Goal: Transaction & Acquisition: Purchase product/service

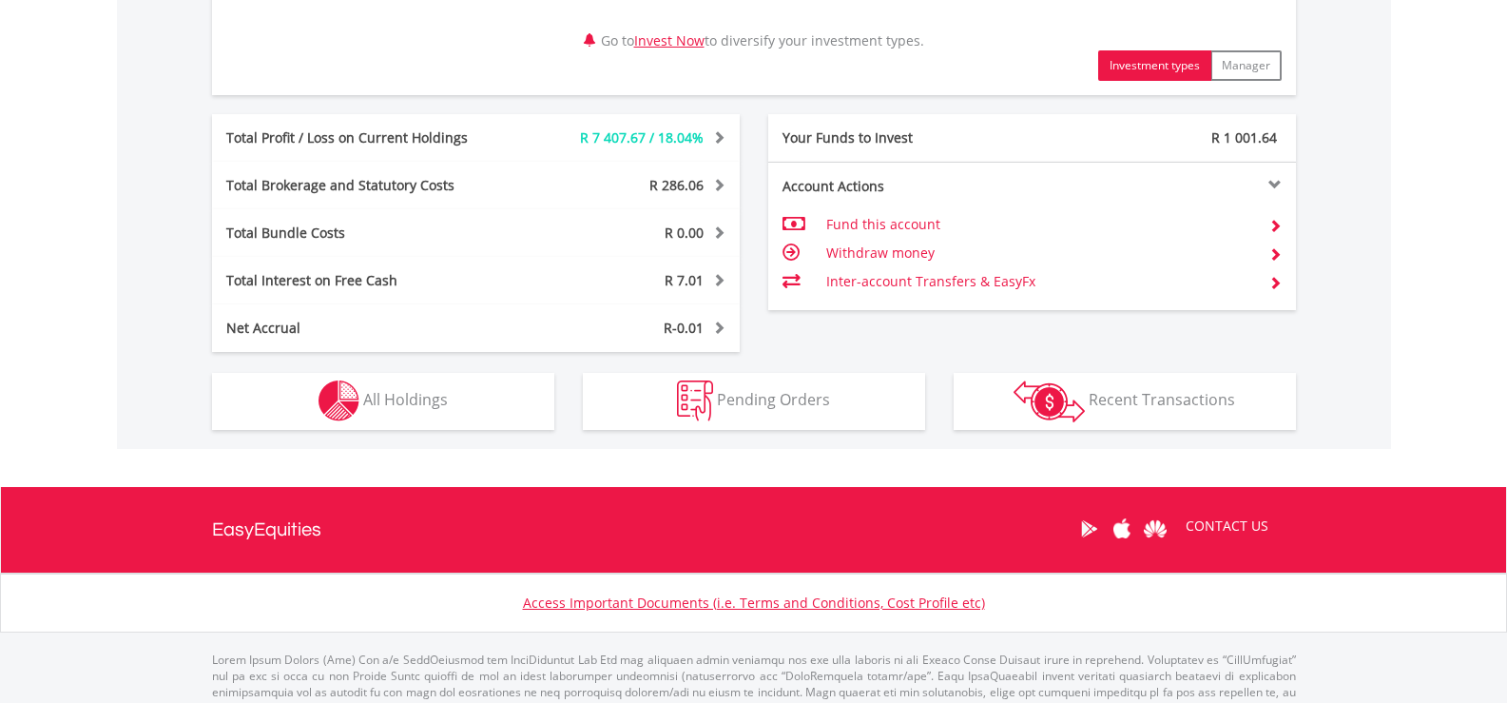
scroll to position [1046, 0]
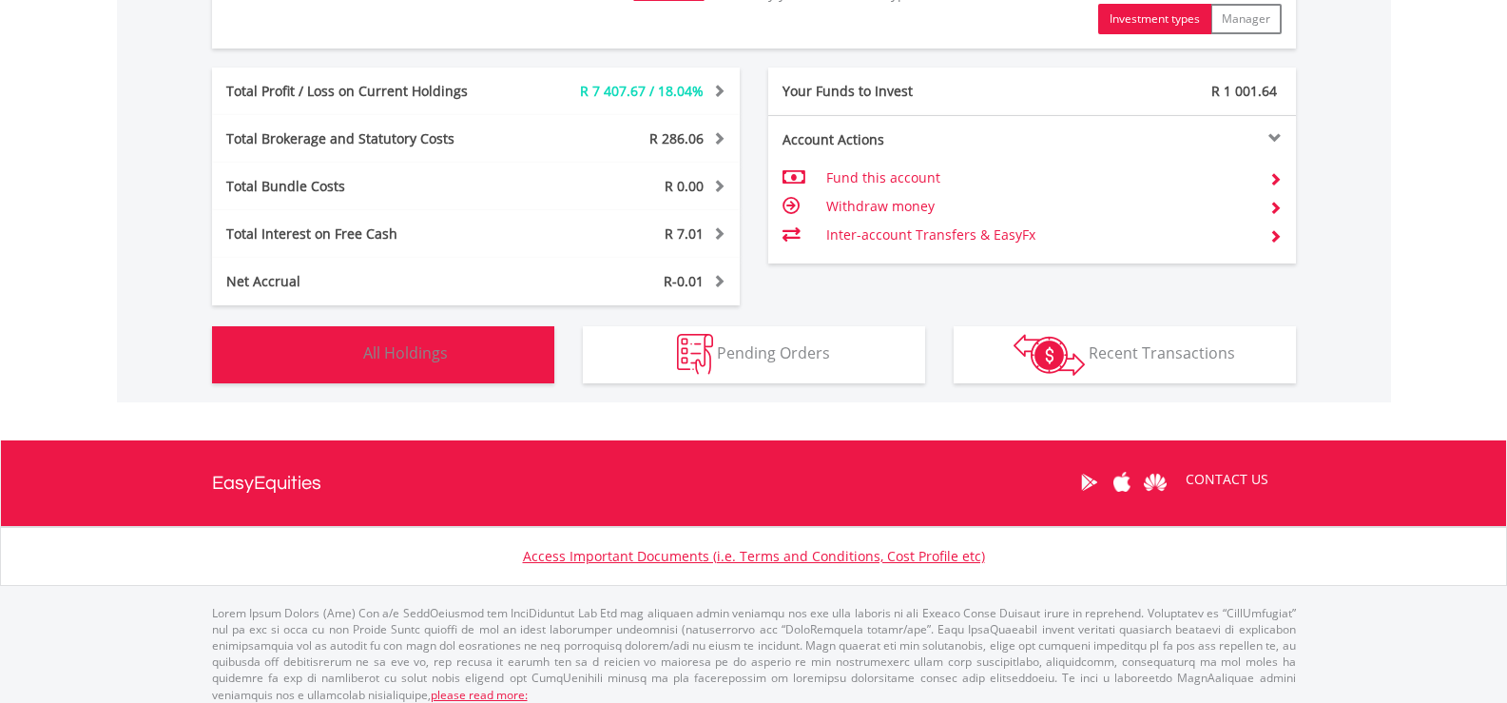
click at [492, 371] on button "Holdings All Holdings" at bounding box center [383, 354] width 342 height 57
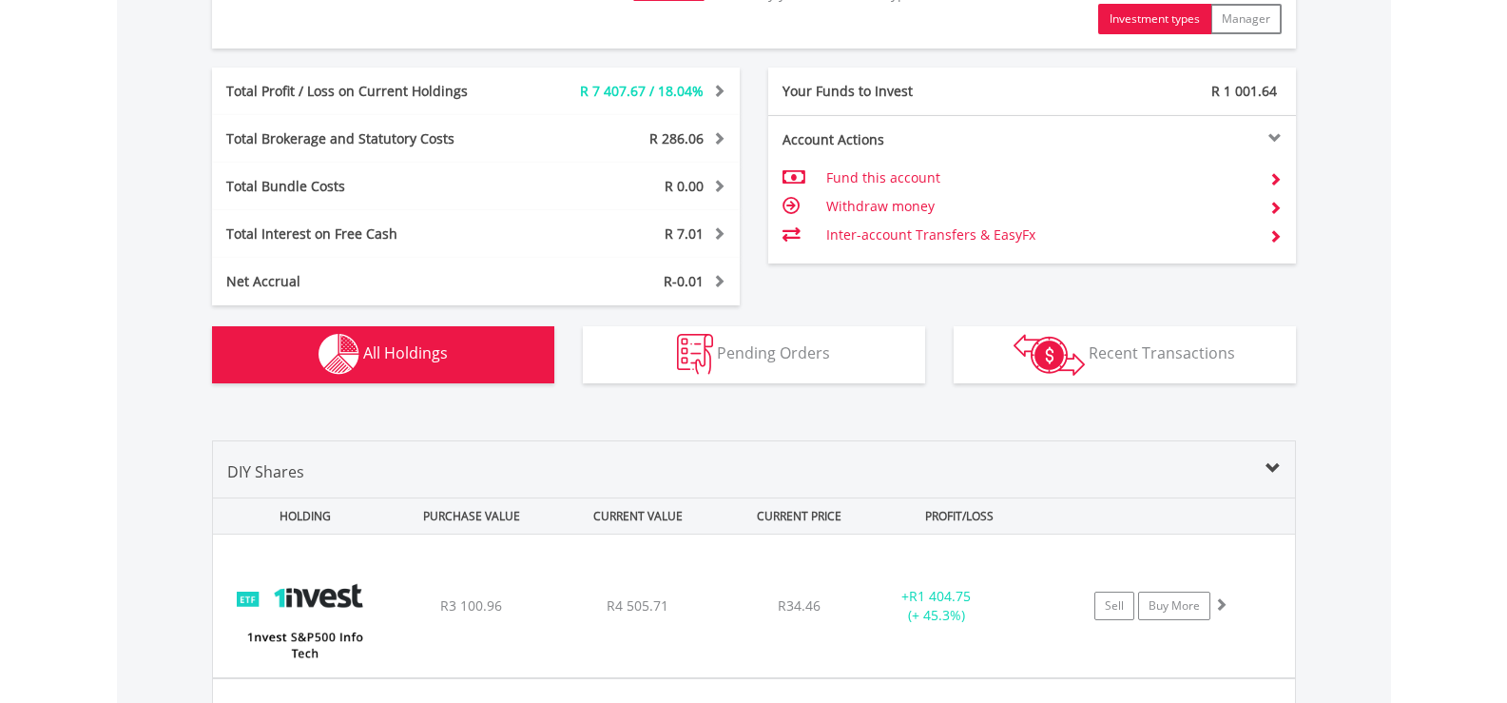
scroll to position [1486, 0]
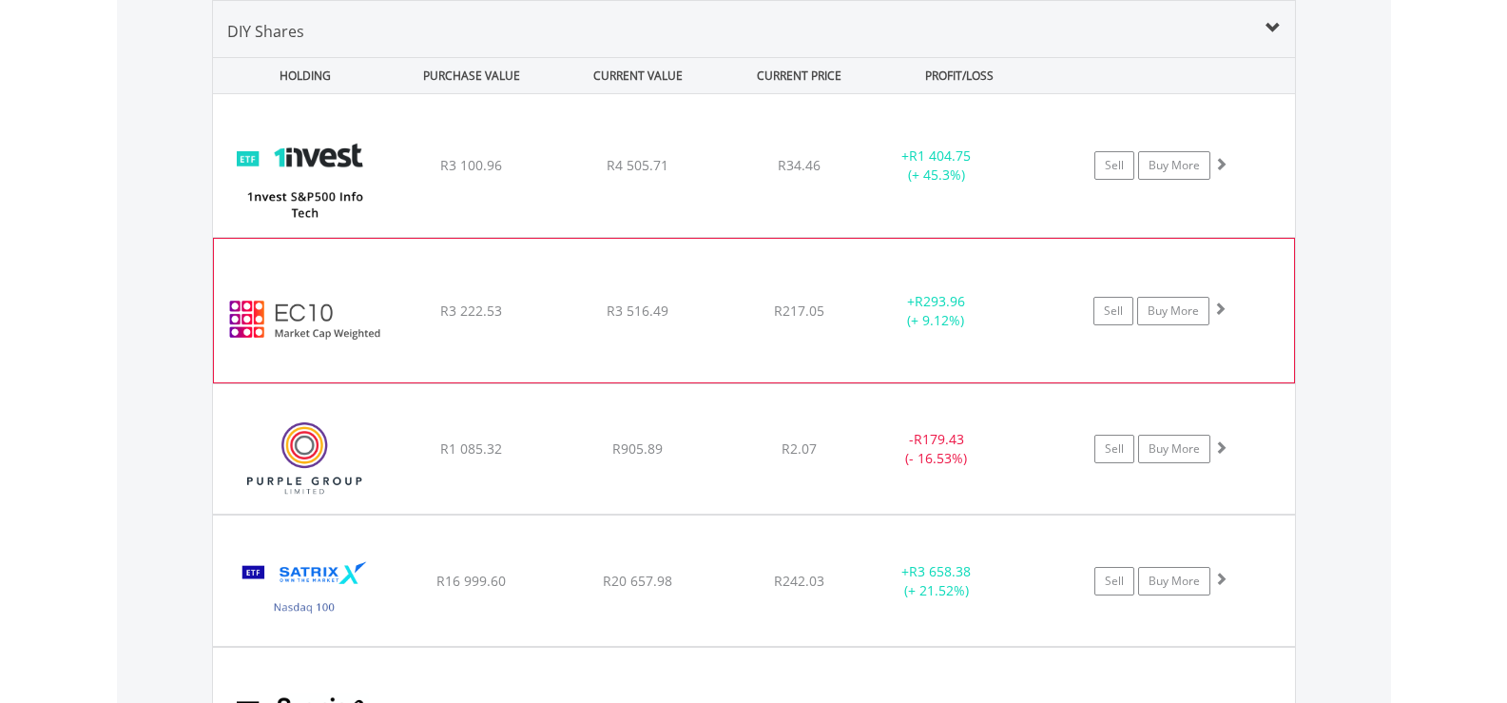
click at [786, 352] on div "﻿ EasyCrypto 10 R3 222.53 R3 516.49 R217.05 + R293.96 (+ 9.12%) Sell Buy More" at bounding box center [754, 310] width 1080 height 143
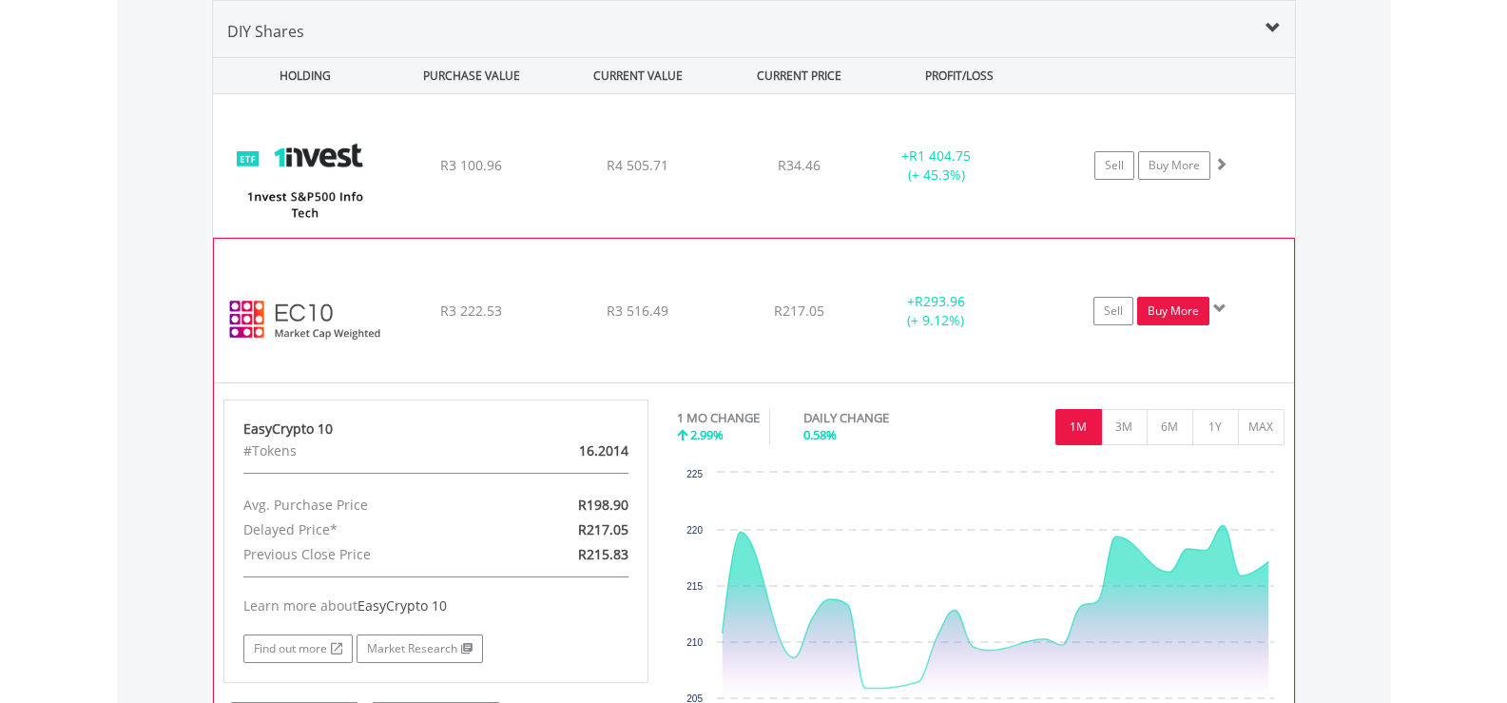
click at [1170, 310] on link "Buy More" at bounding box center [1173, 311] width 72 height 29
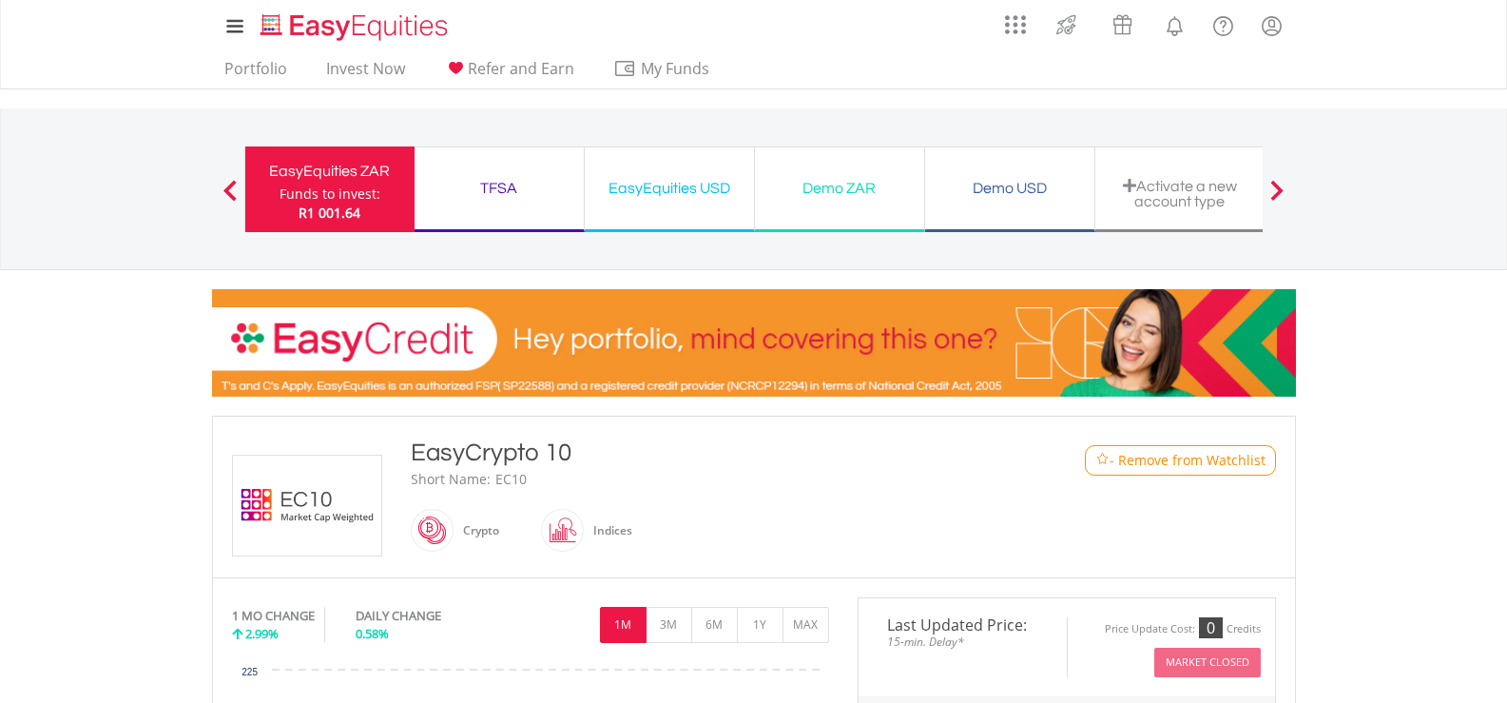
scroll to position [1046, 0]
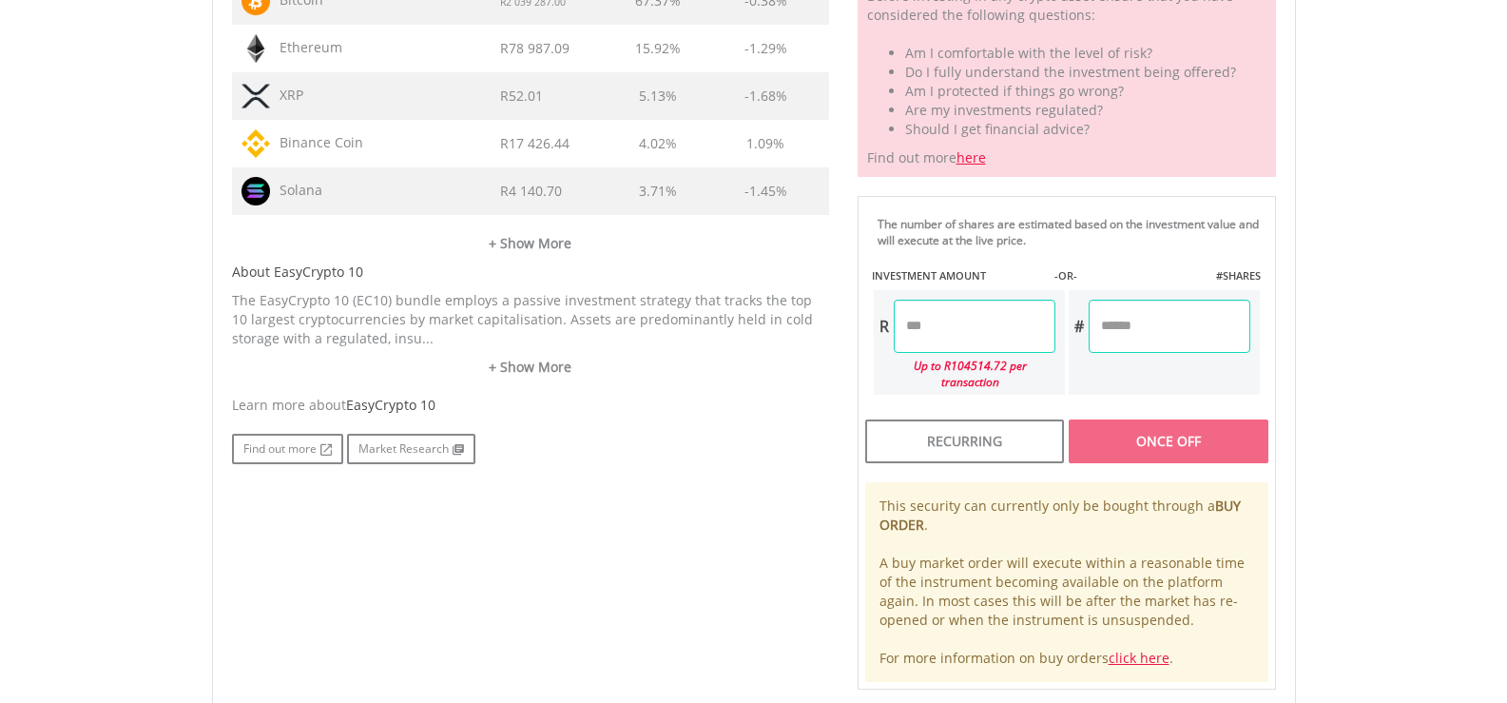
click at [935, 332] on input "number" at bounding box center [975, 325] width 162 height 53
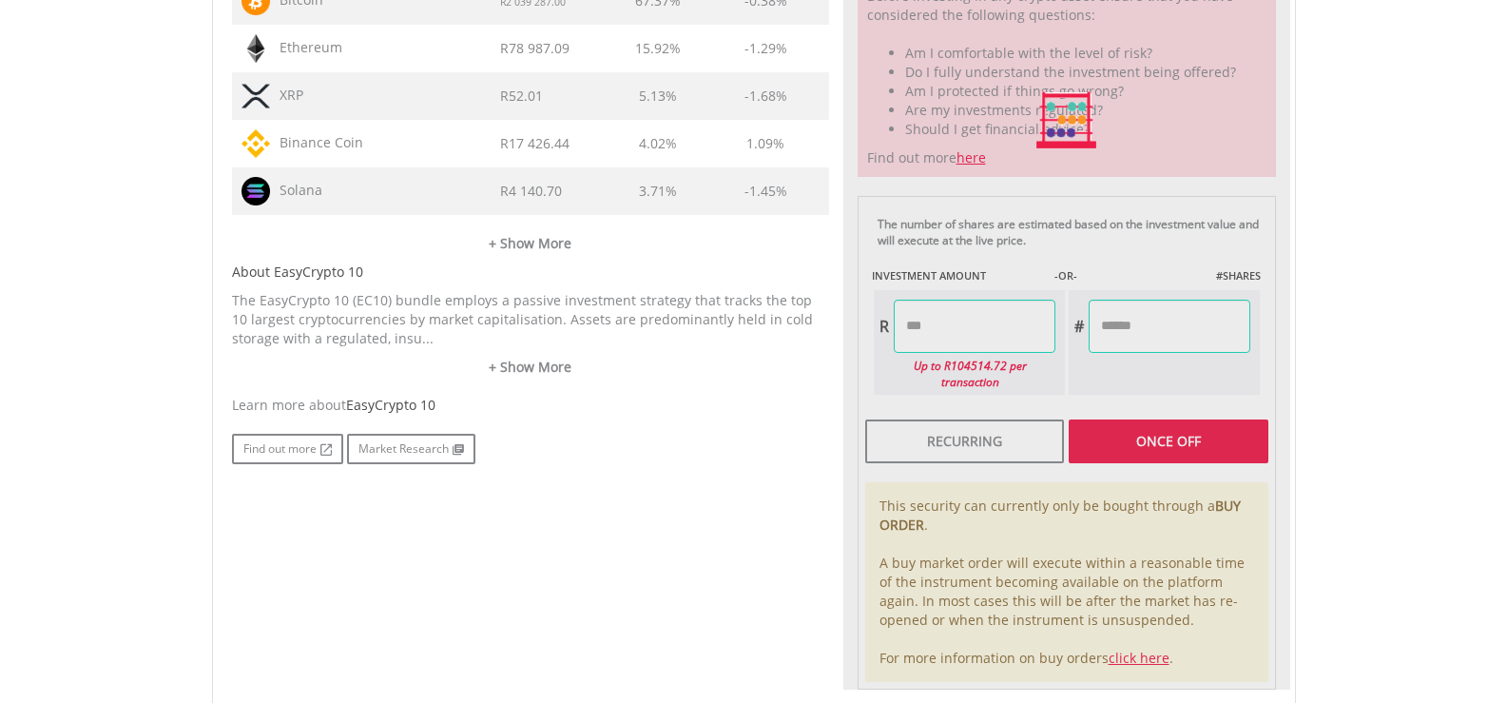
click at [1426, 364] on body "My Investments Invest Now New Listings Sell My Recurring Investments Pending Or…" at bounding box center [753, 5] width 1507 height 2103
type input "******"
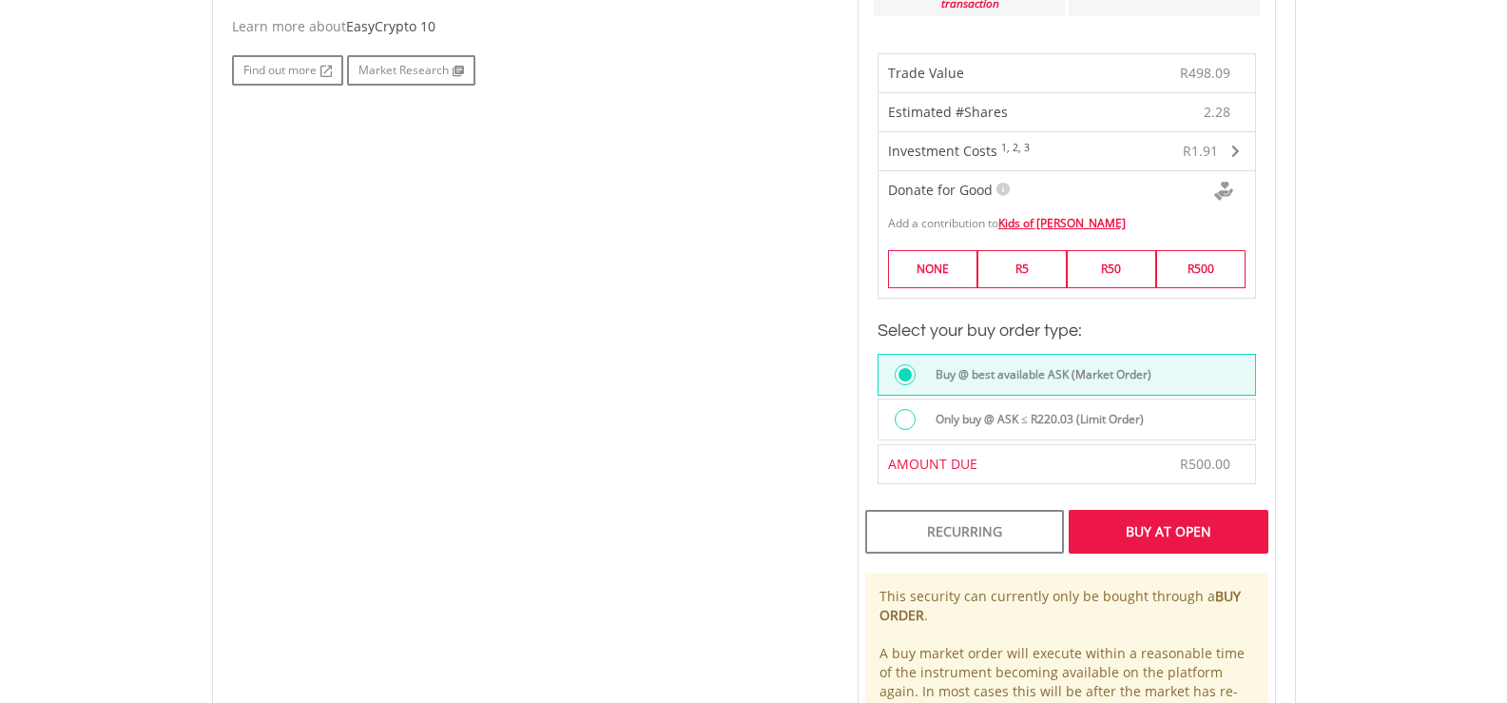
scroll to position [1426, 0]
click at [947, 407] on label "Only buy @ ASK ≤ R220.03 (Limit Order)" at bounding box center [1034, 417] width 220 height 21
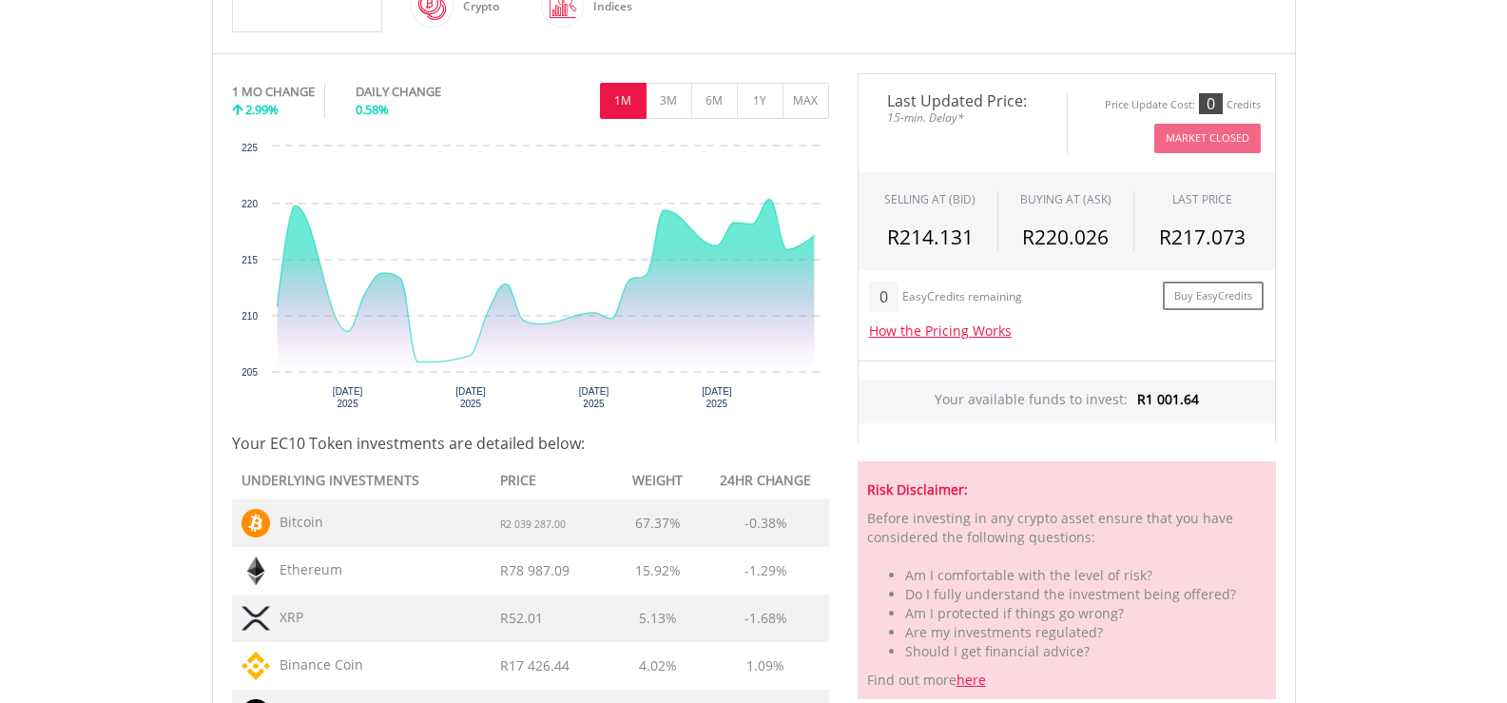
scroll to position [285, 0]
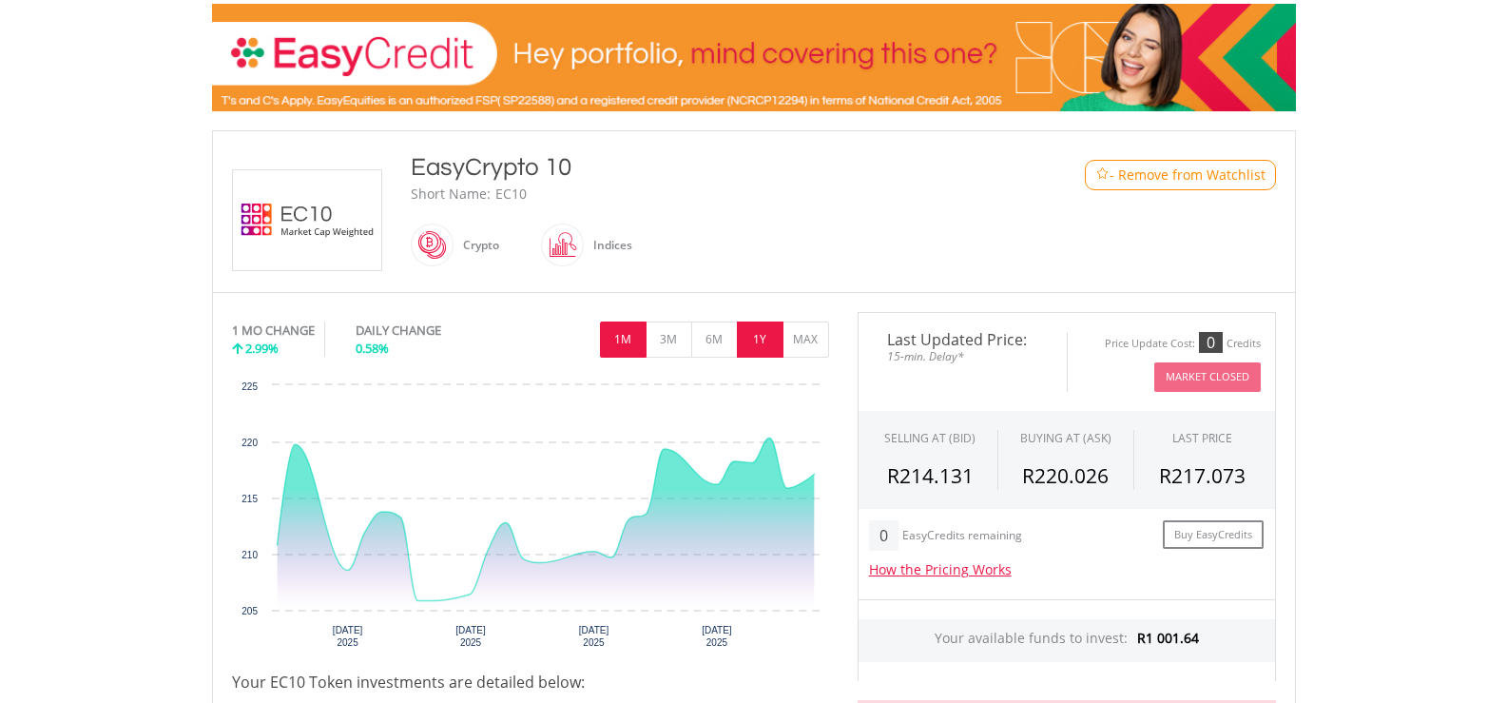
click at [760, 342] on button "1Y" at bounding box center [760, 339] width 47 height 36
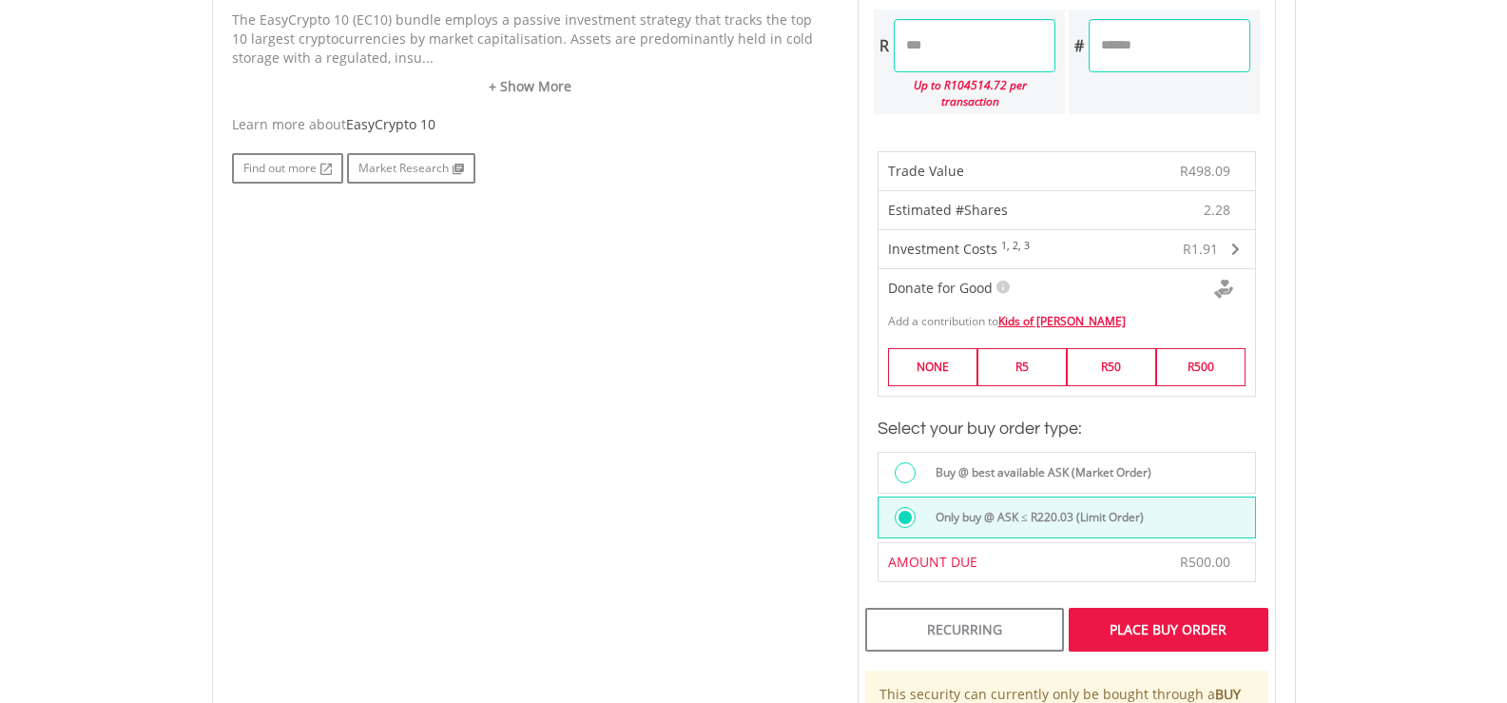
scroll to position [1426, 0]
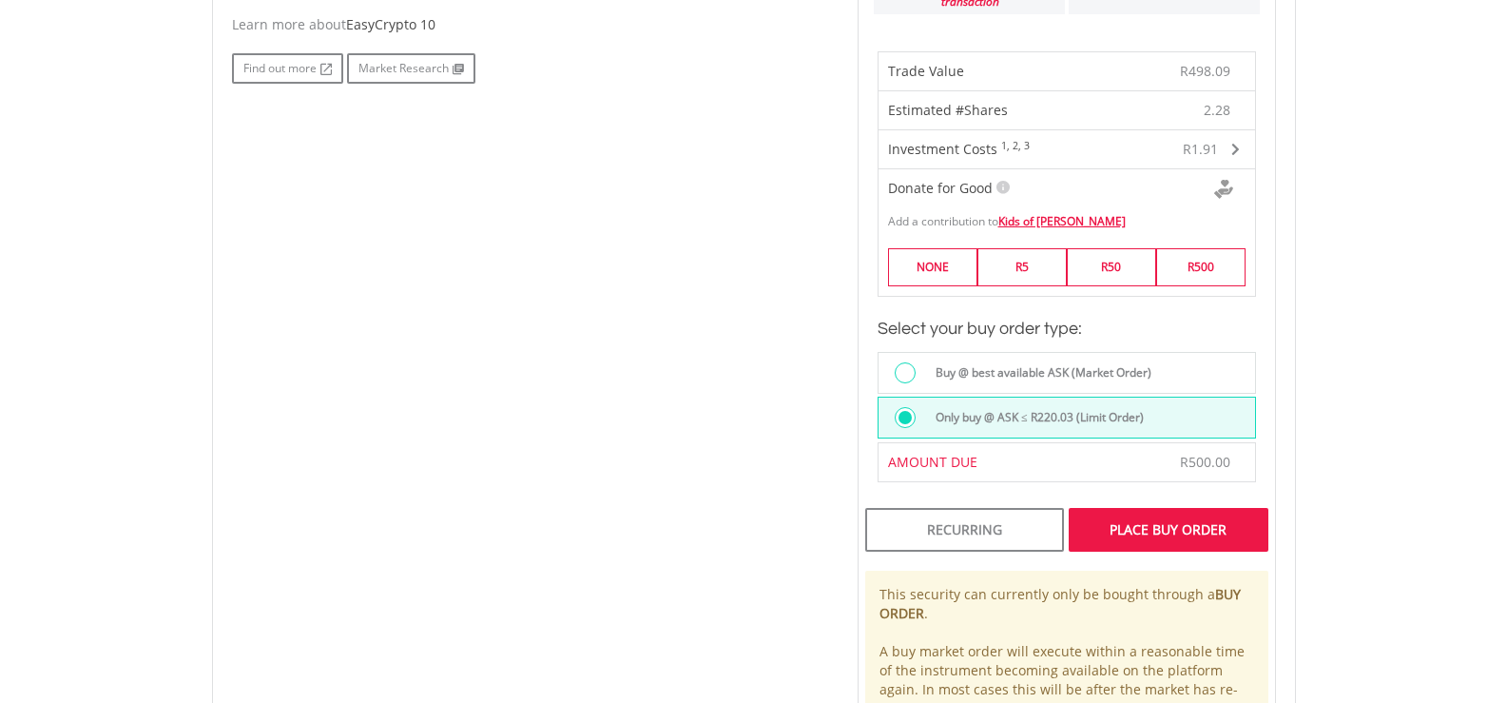
click at [1146, 515] on div "Place Buy Order" at bounding box center [1168, 530] width 199 height 44
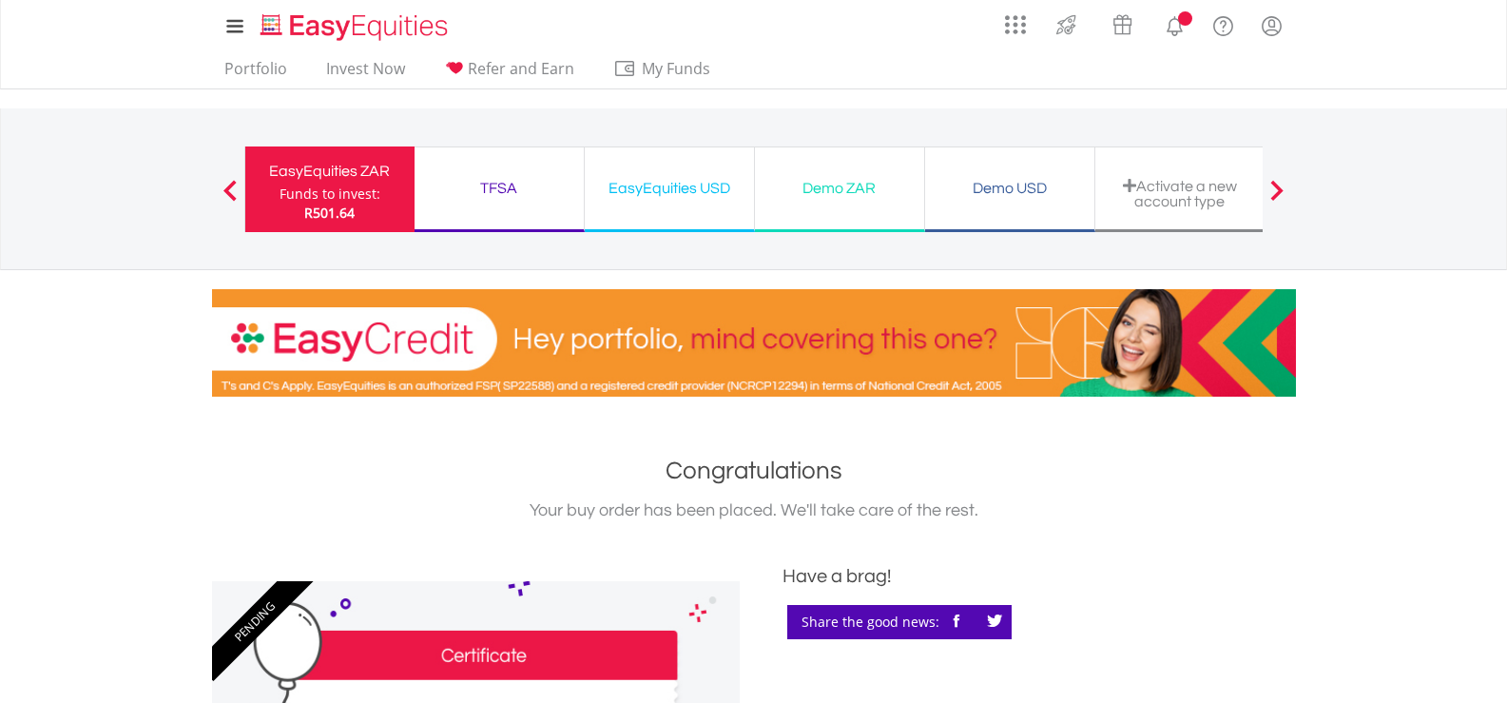
click at [260, 55] on ul "Portfolio Invest Now Refer and Earn My Funds Fund your accounts Withdraw Money …" at bounding box center [473, 70] width 522 height 36
click at [272, 76] on link "Portfolio" at bounding box center [256, 73] width 78 height 29
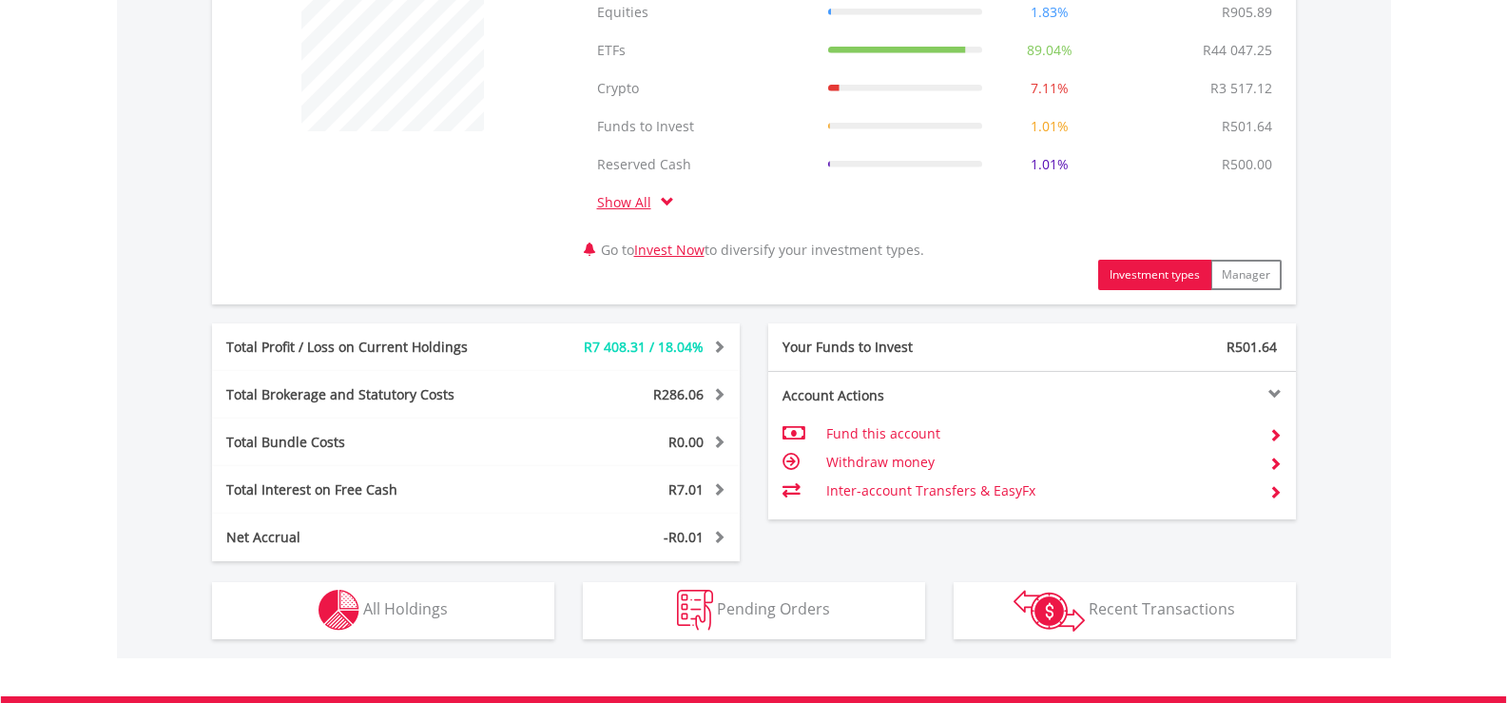
scroll to position [1058, 0]
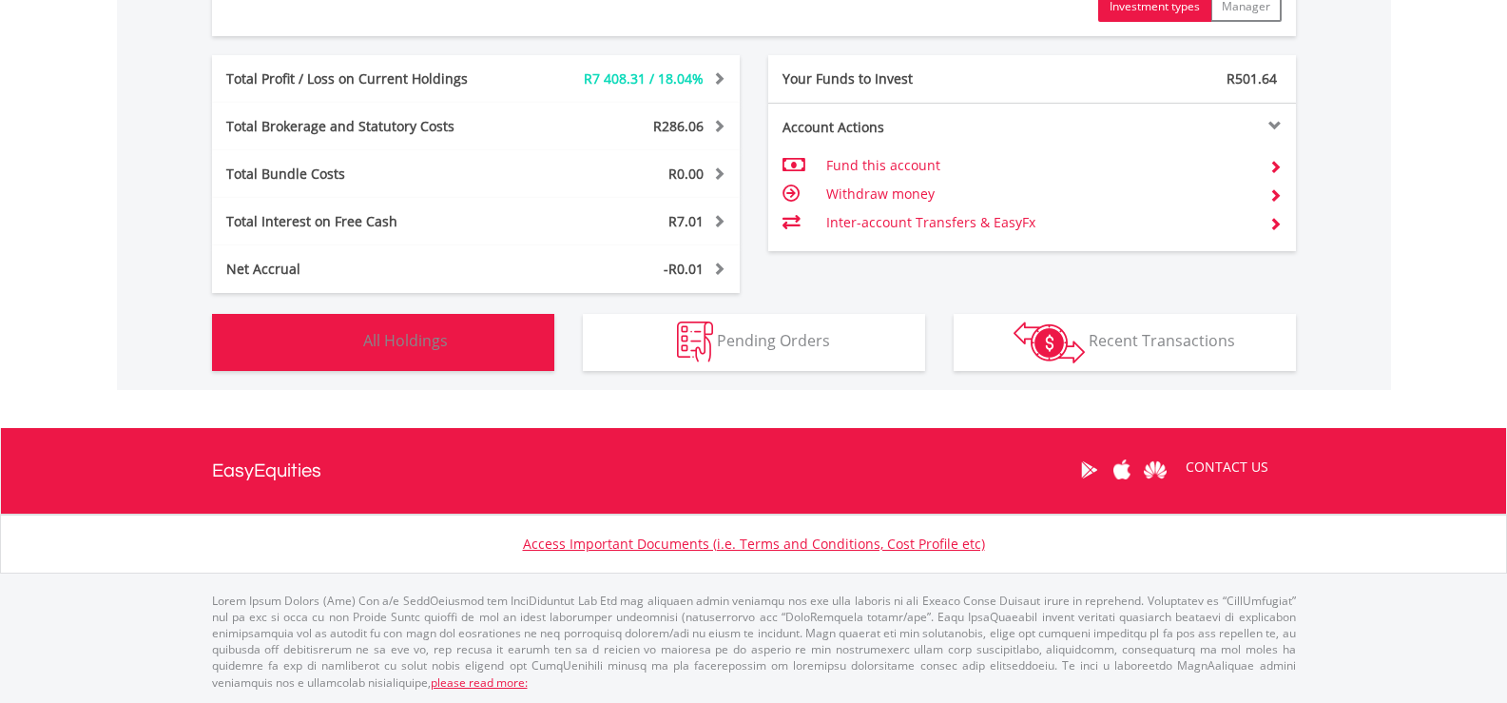
click at [440, 320] on button "Holdings All Holdings" at bounding box center [383, 342] width 342 height 57
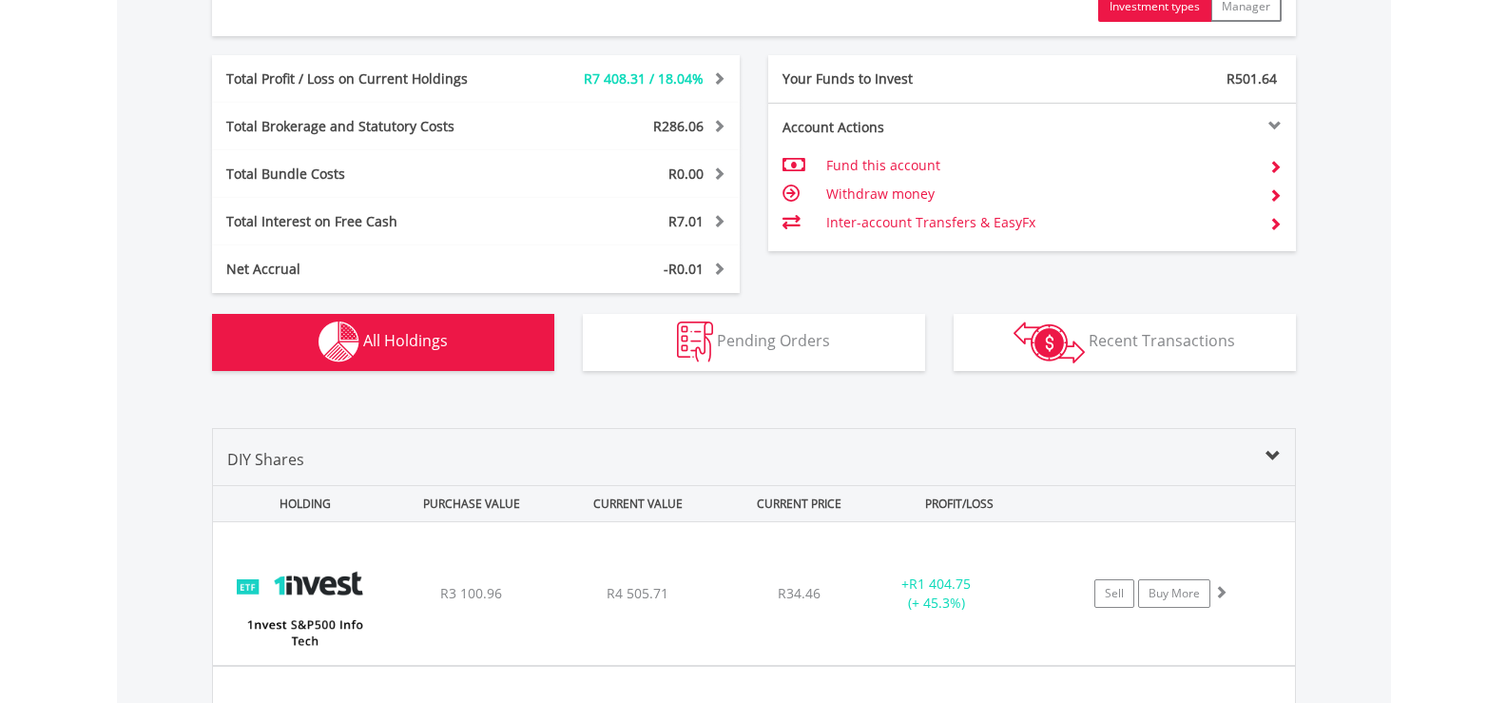
scroll to position [1486, 0]
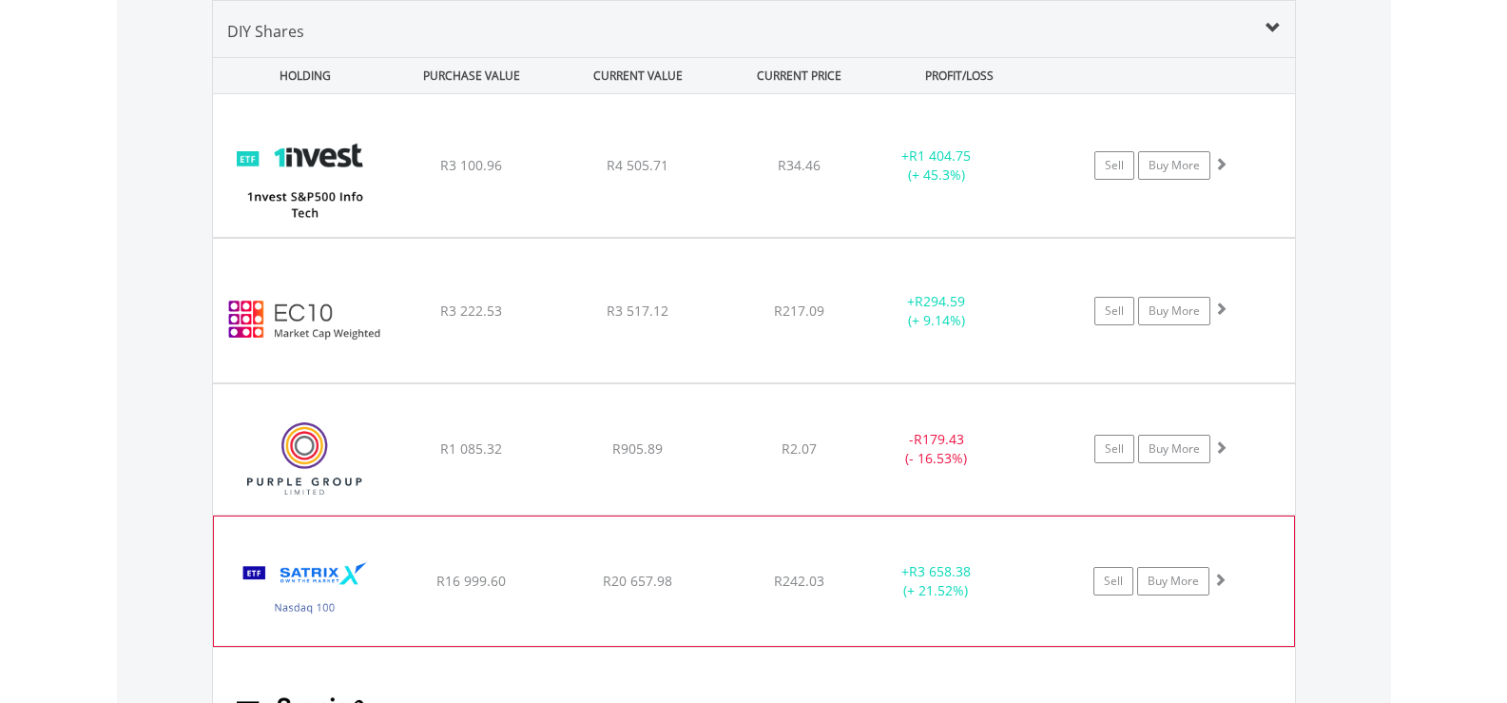
click at [367, 554] on img at bounding box center [305, 590] width 164 height 101
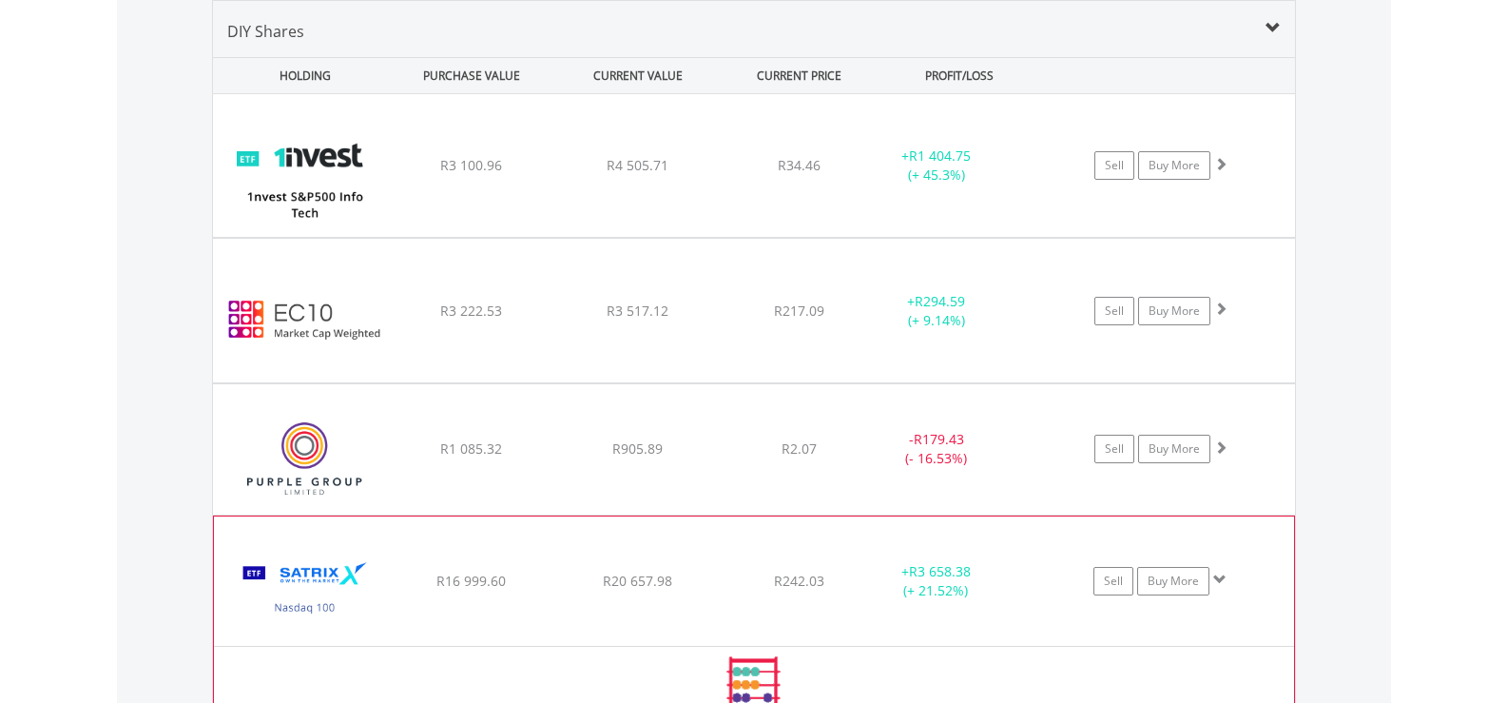
click at [367, 554] on img at bounding box center [305, 590] width 164 height 101
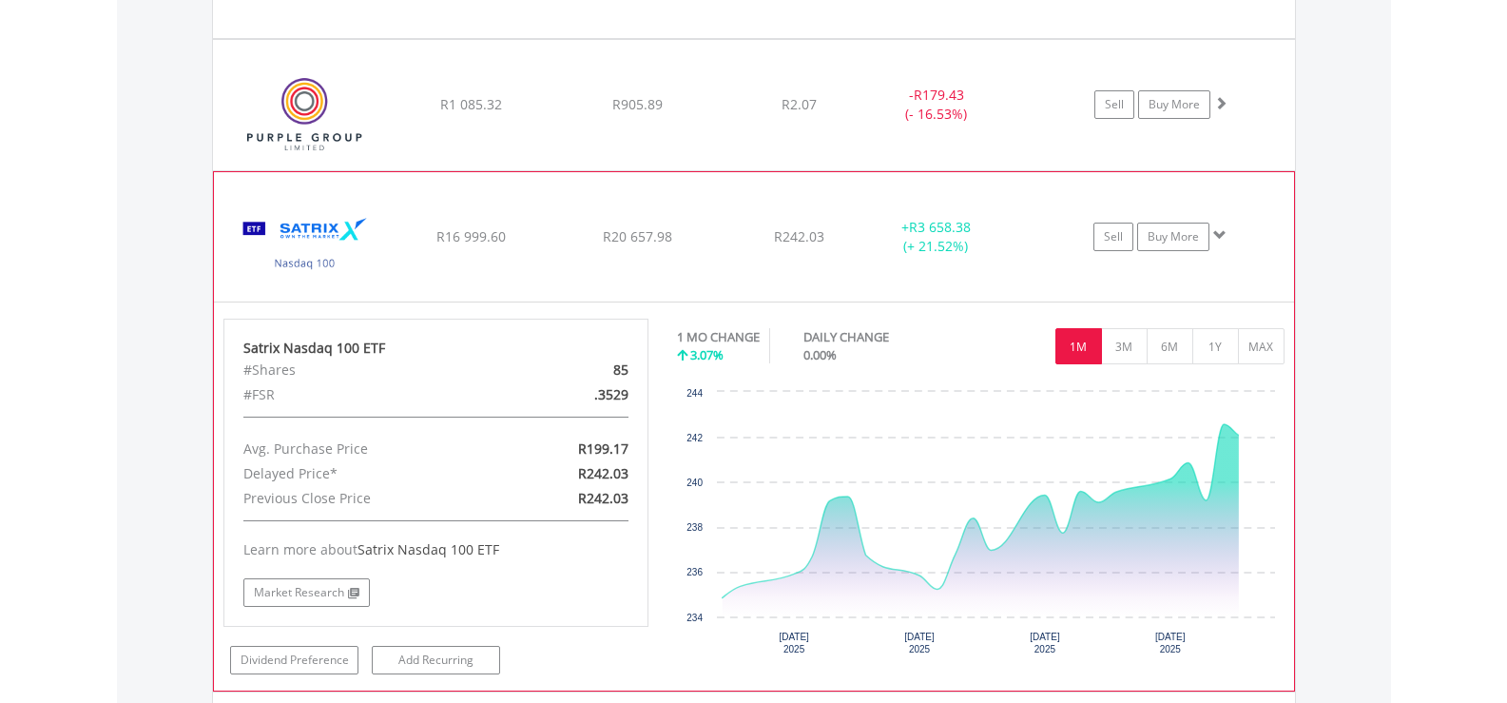
scroll to position [1866, 0]
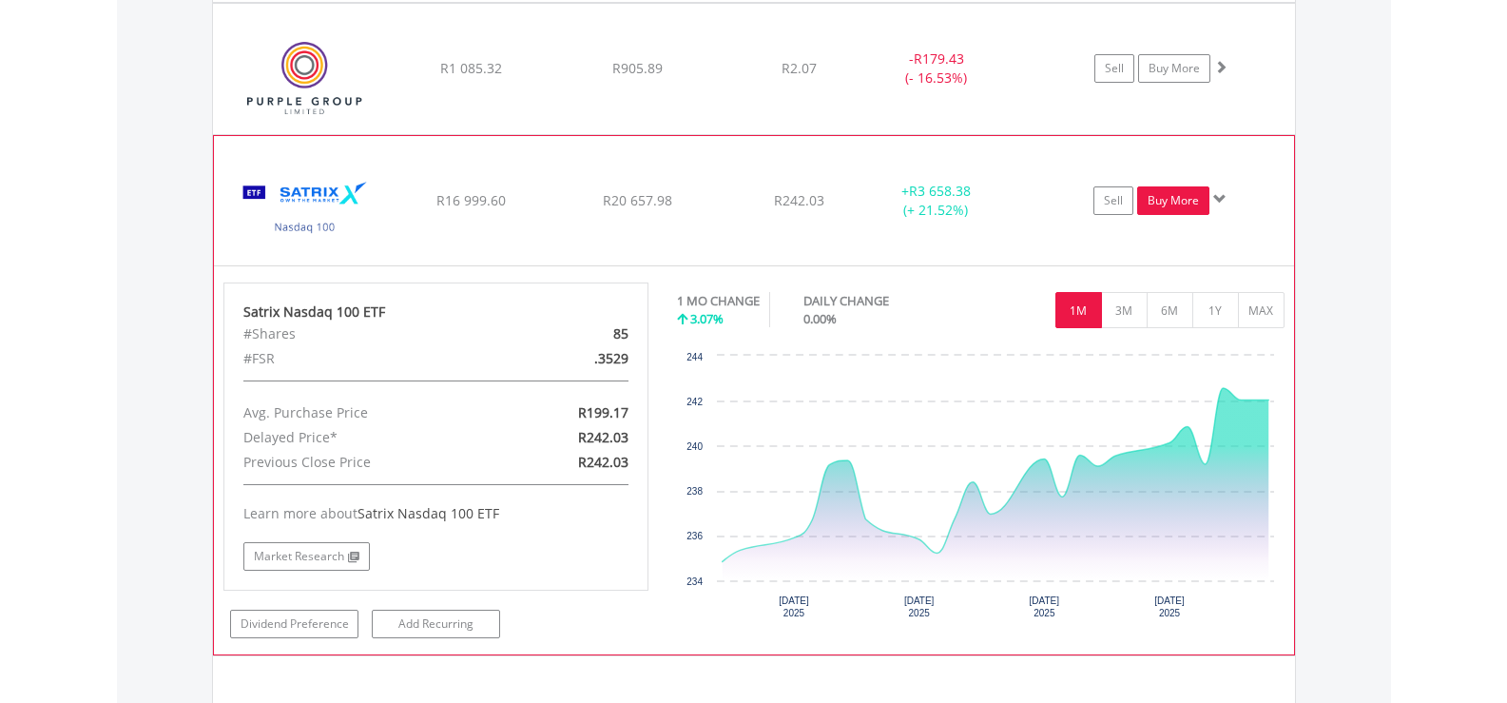
click at [1168, 195] on link "Buy More" at bounding box center [1173, 200] width 72 height 29
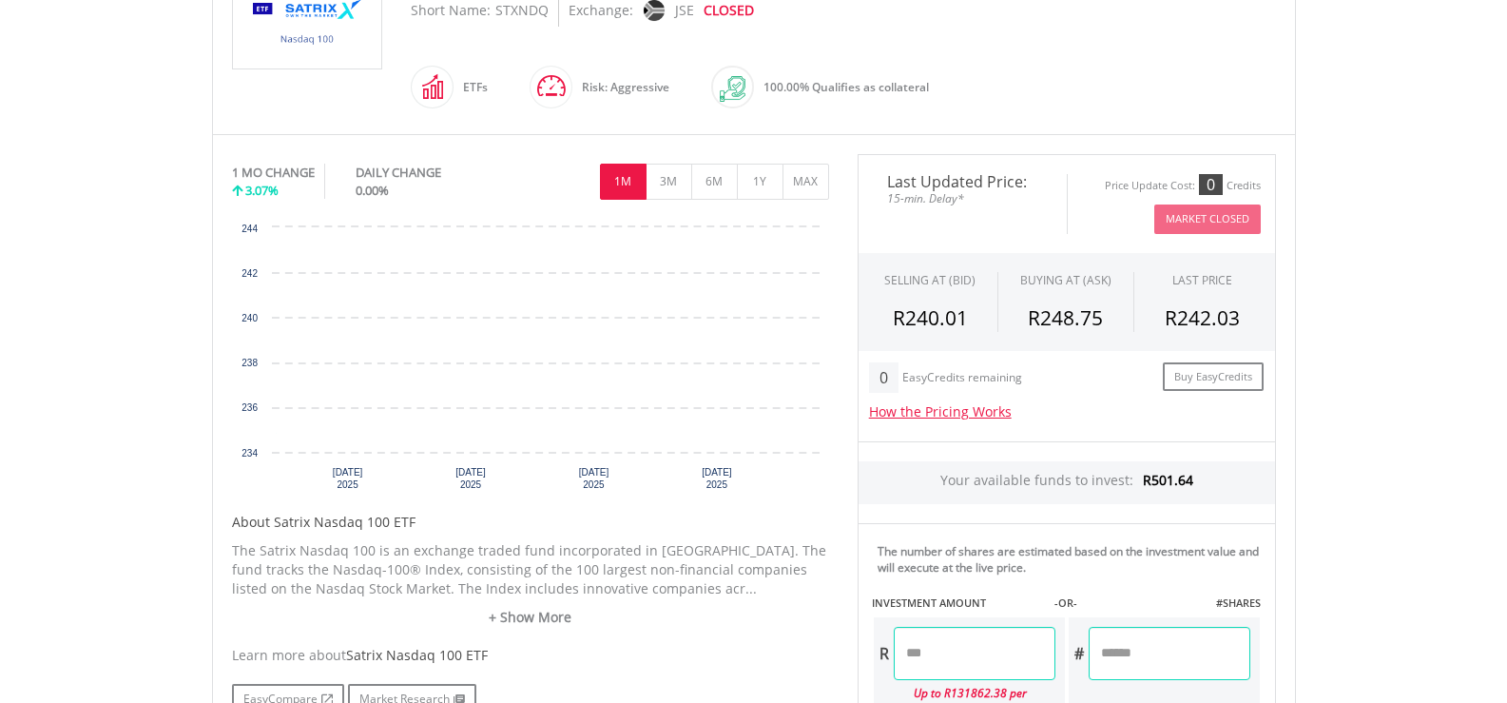
scroll to position [475, 0]
click at [911, 653] on input "number" at bounding box center [975, 652] width 162 height 53
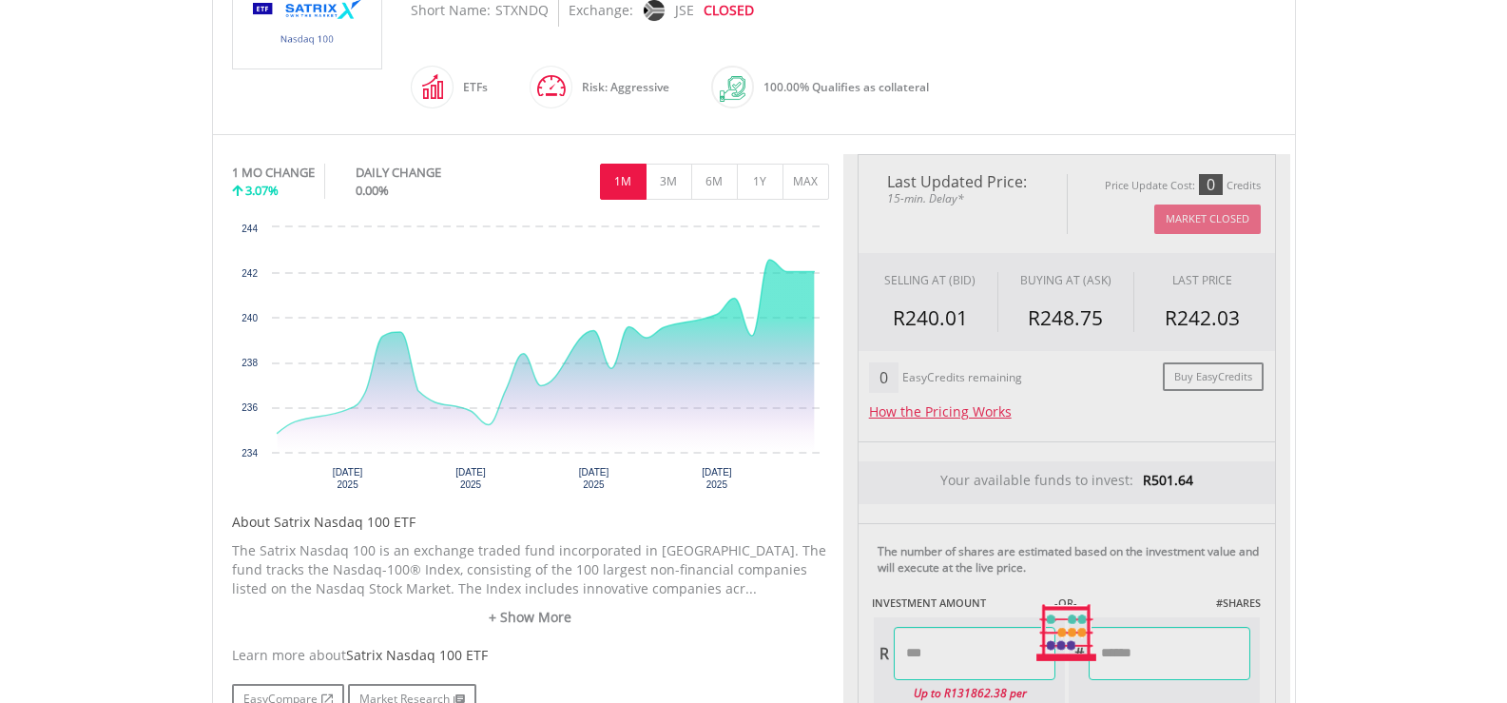
click at [1445, 496] on body "My Investments Invest Now New Listings Sell My Recurring Investments Pending Or…" at bounding box center [753, 502] width 1507 height 1954
type input "******"
type input "*****"
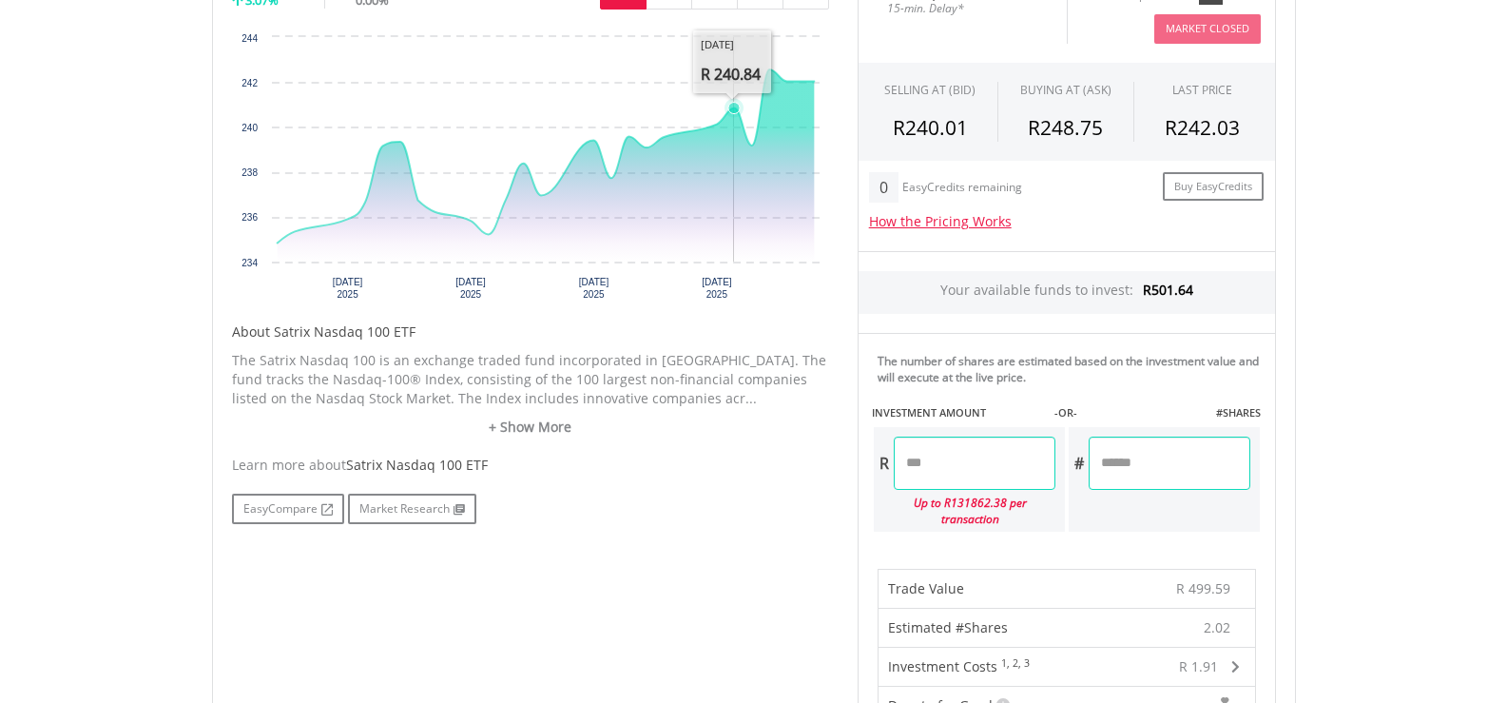
scroll to position [570, 0]
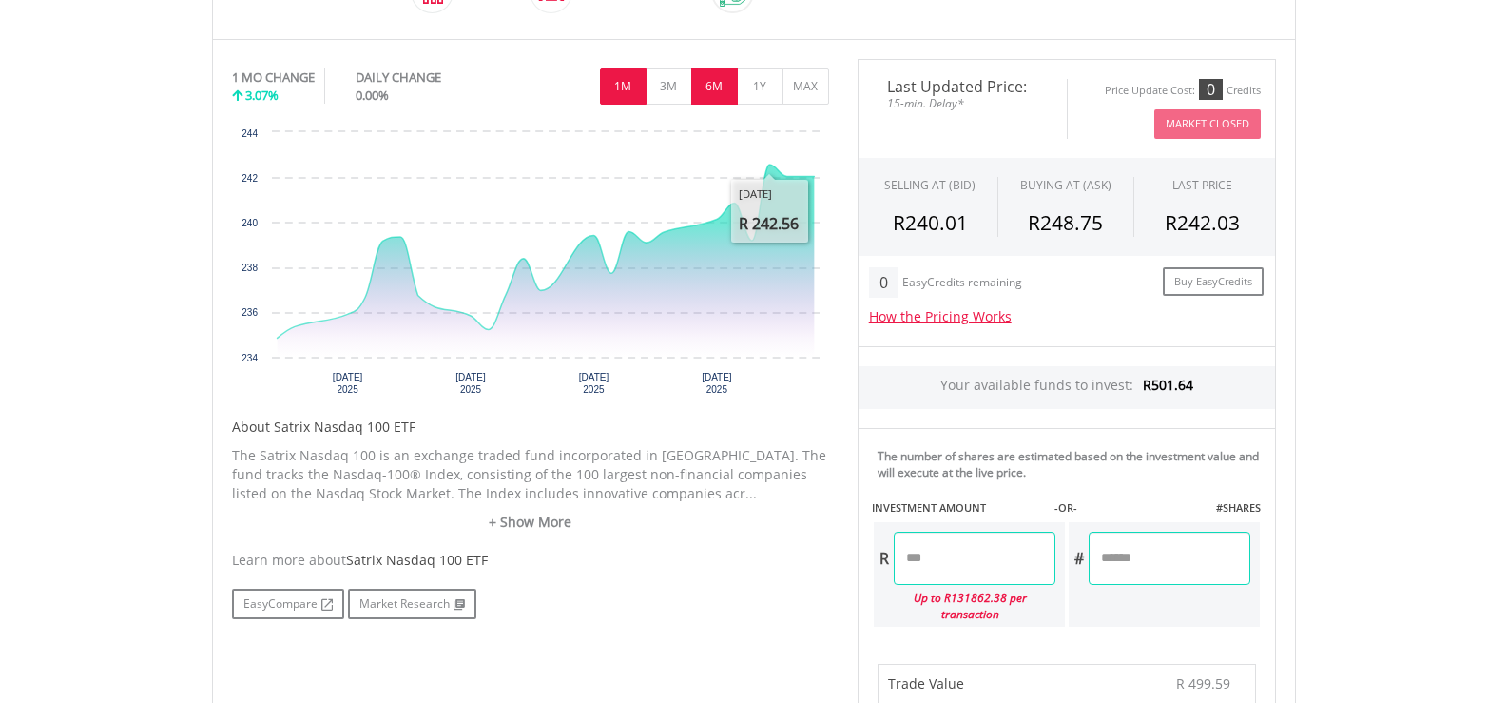
click at [732, 90] on button "6M" at bounding box center [714, 86] width 47 height 36
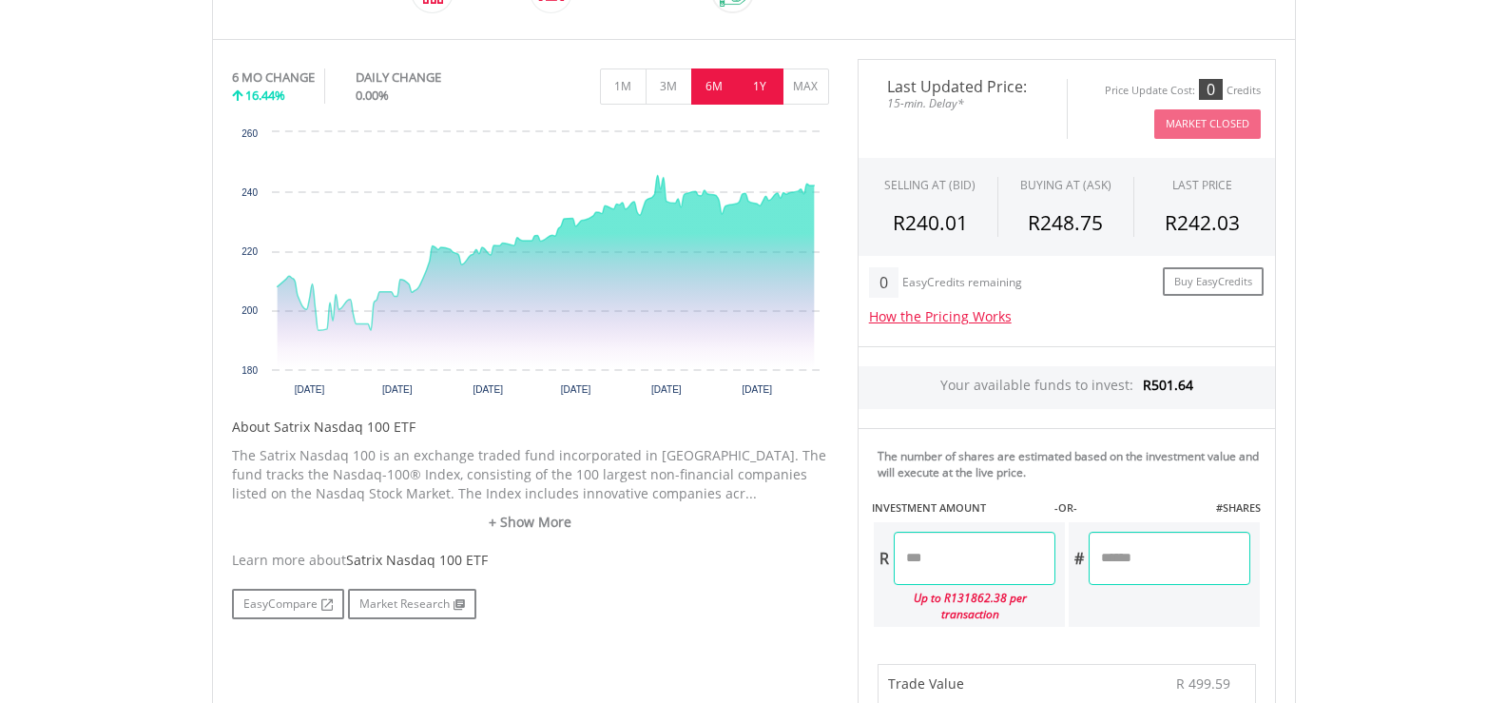
click at [750, 80] on button "1Y" at bounding box center [760, 86] width 47 height 36
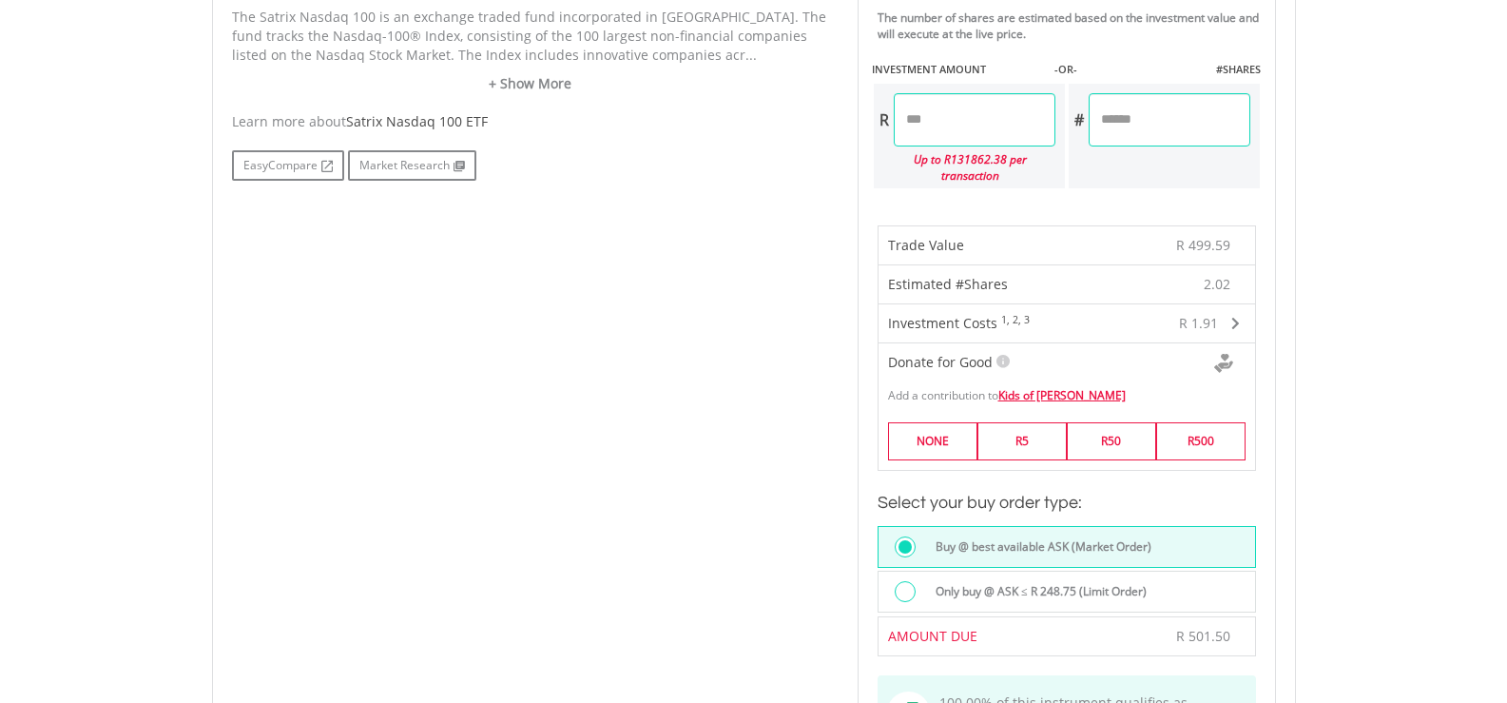
scroll to position [1046, 0]
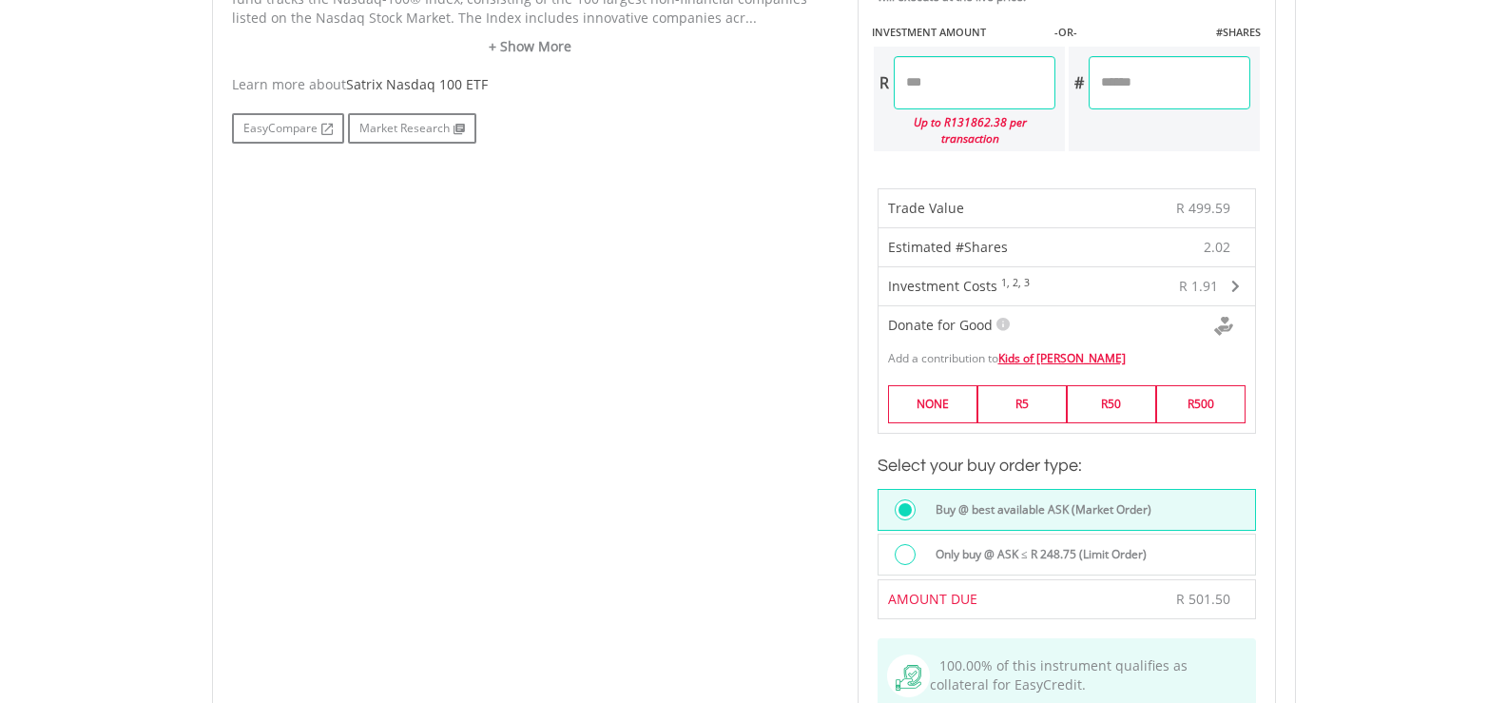
click at [1082, 544] on label "Only buy @ ASK ≤ R 248.75 (Limit Order)" at bounding box center [1035, 554] width 222 height 21
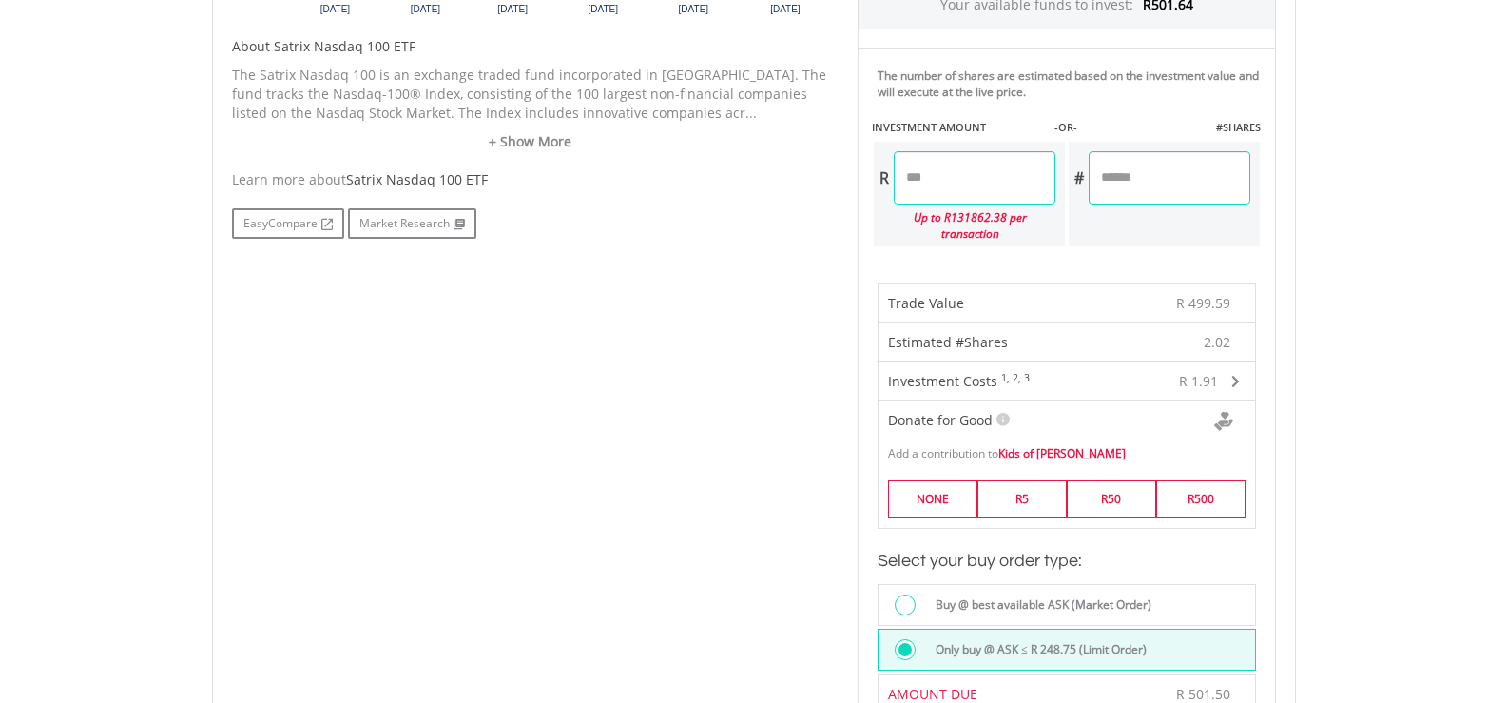
scroll to position [856, 0]
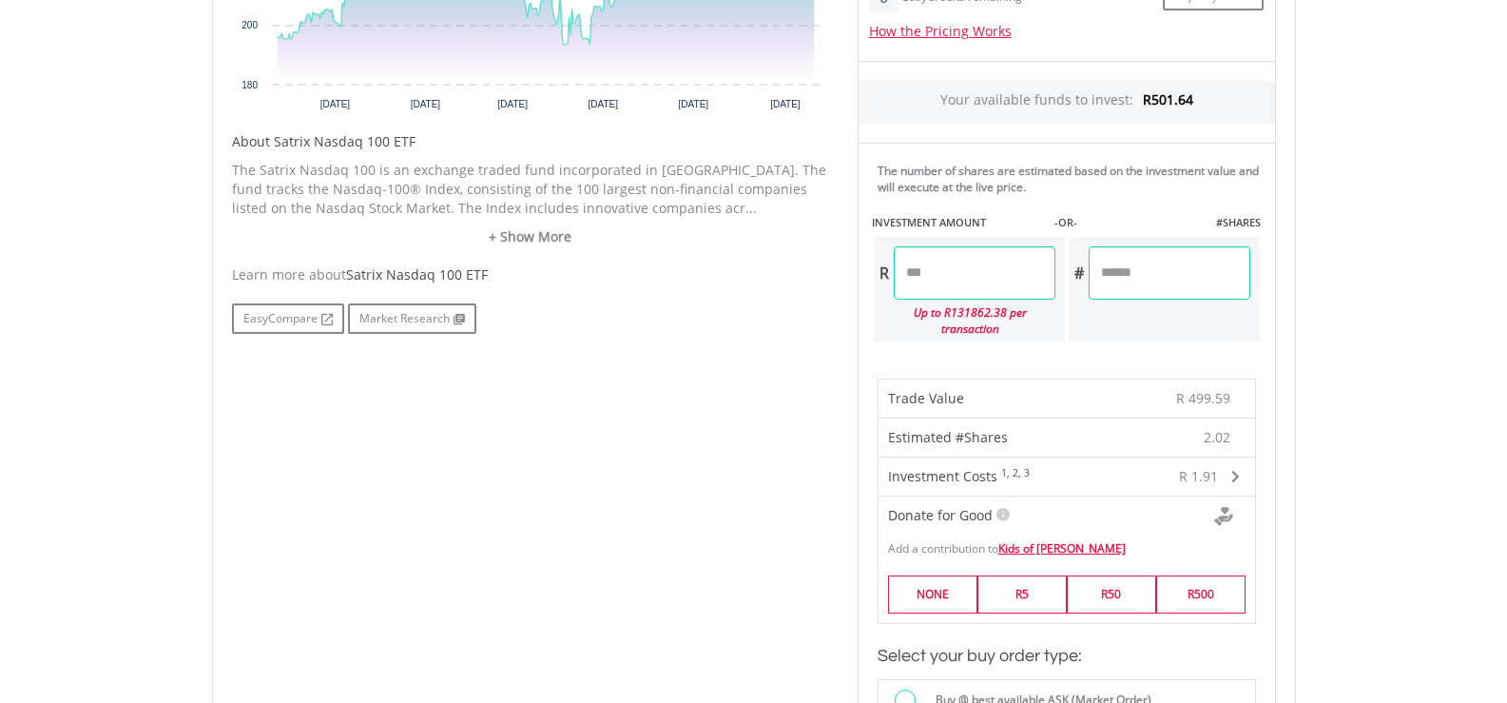
click at [981, 276] on input "******" at bounding box center [975, 272] width 162 height 53
type input "******"
click at [1347, 360] on body "My Investments Invest Now New Listings Sell My Recurring Investments Pending Or…" at bounding box center [753, 435] width 1507 height 2583
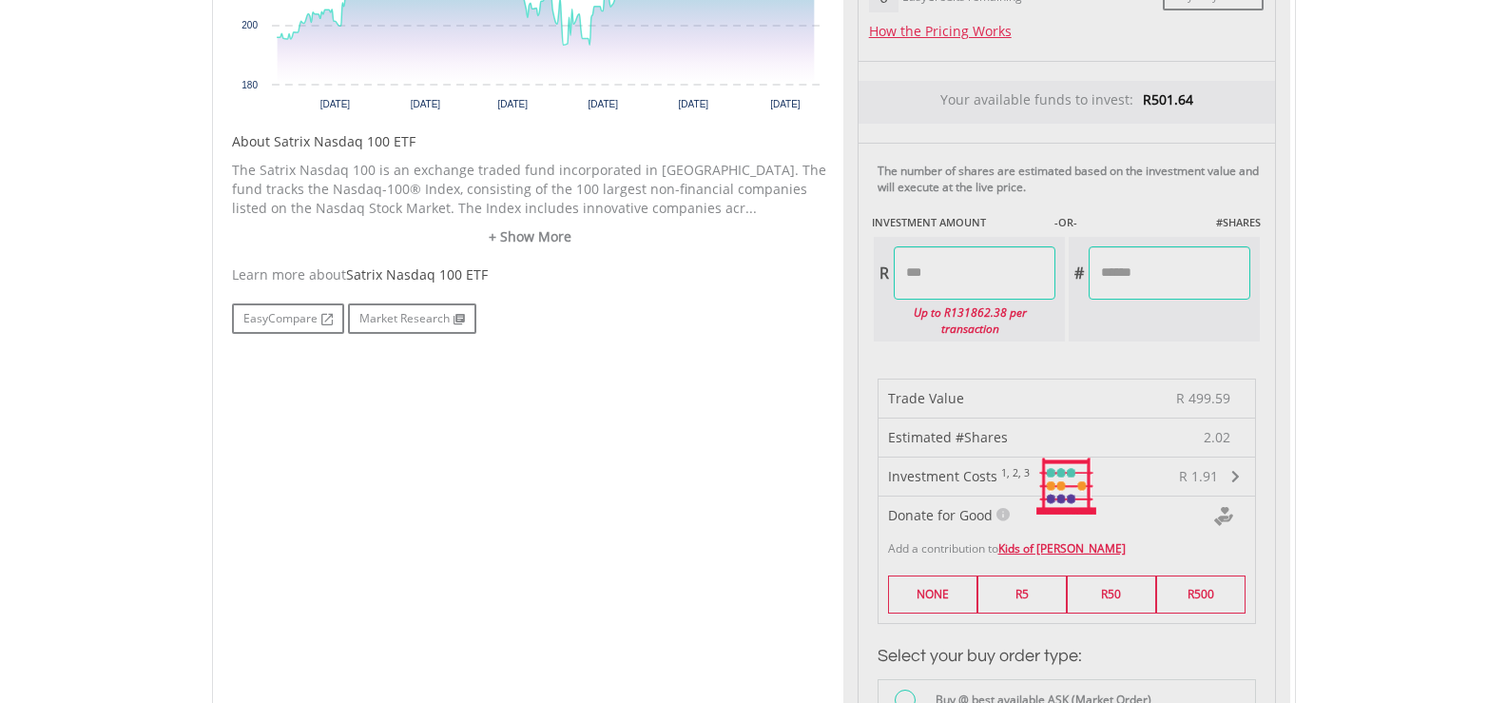
type input "******"
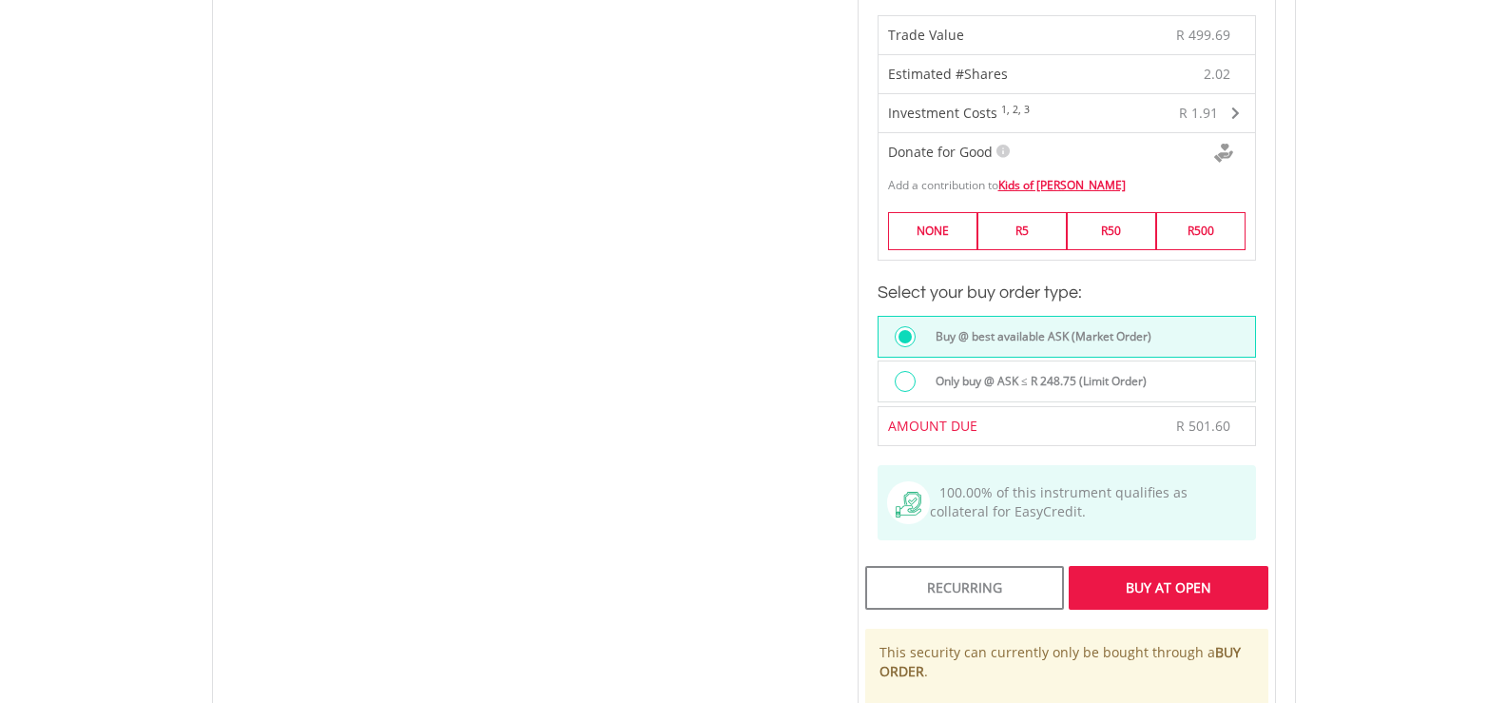
scroll to position [1236, 0]
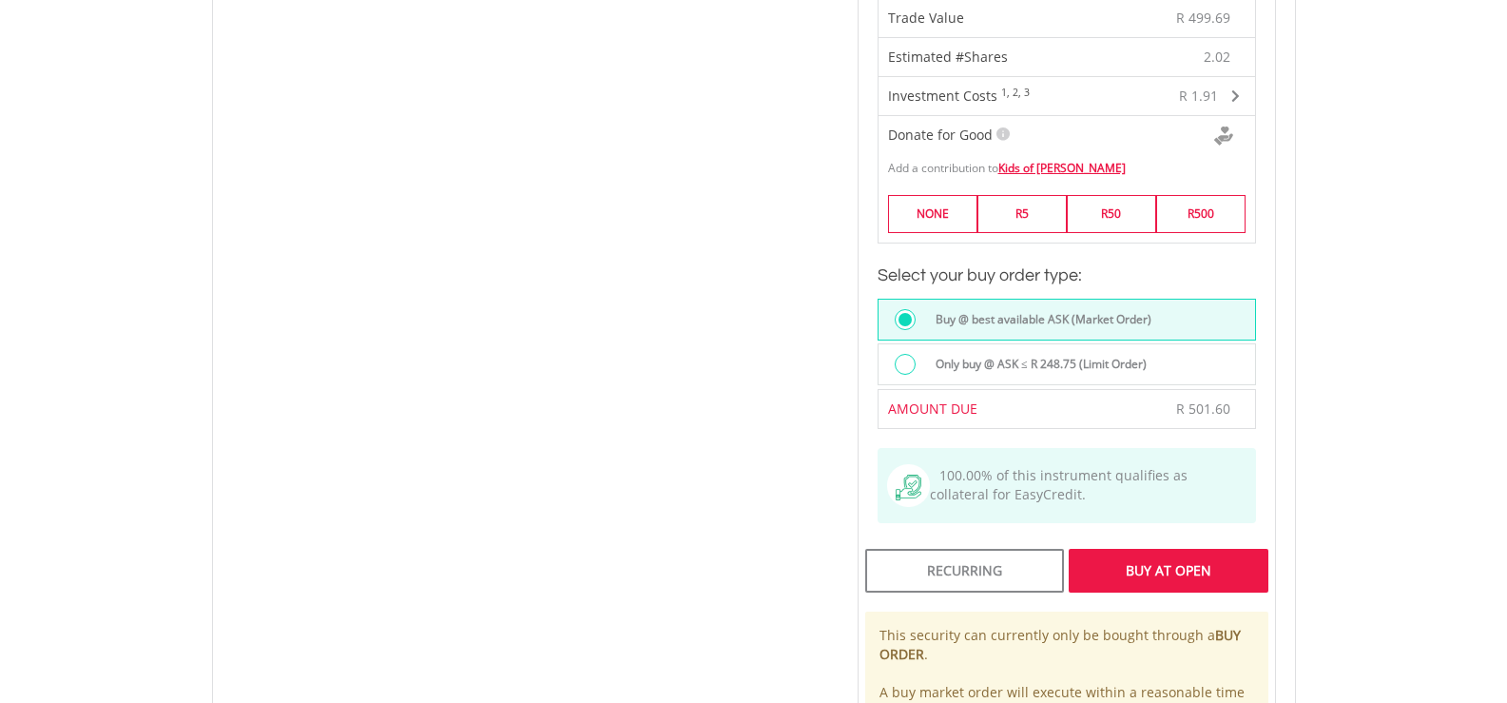
click at [1122, 356] on label "Only buy @ ASK ≤ R 248.75 (Limit Order)" at bounding box center [1035, 364] width 222 height 21
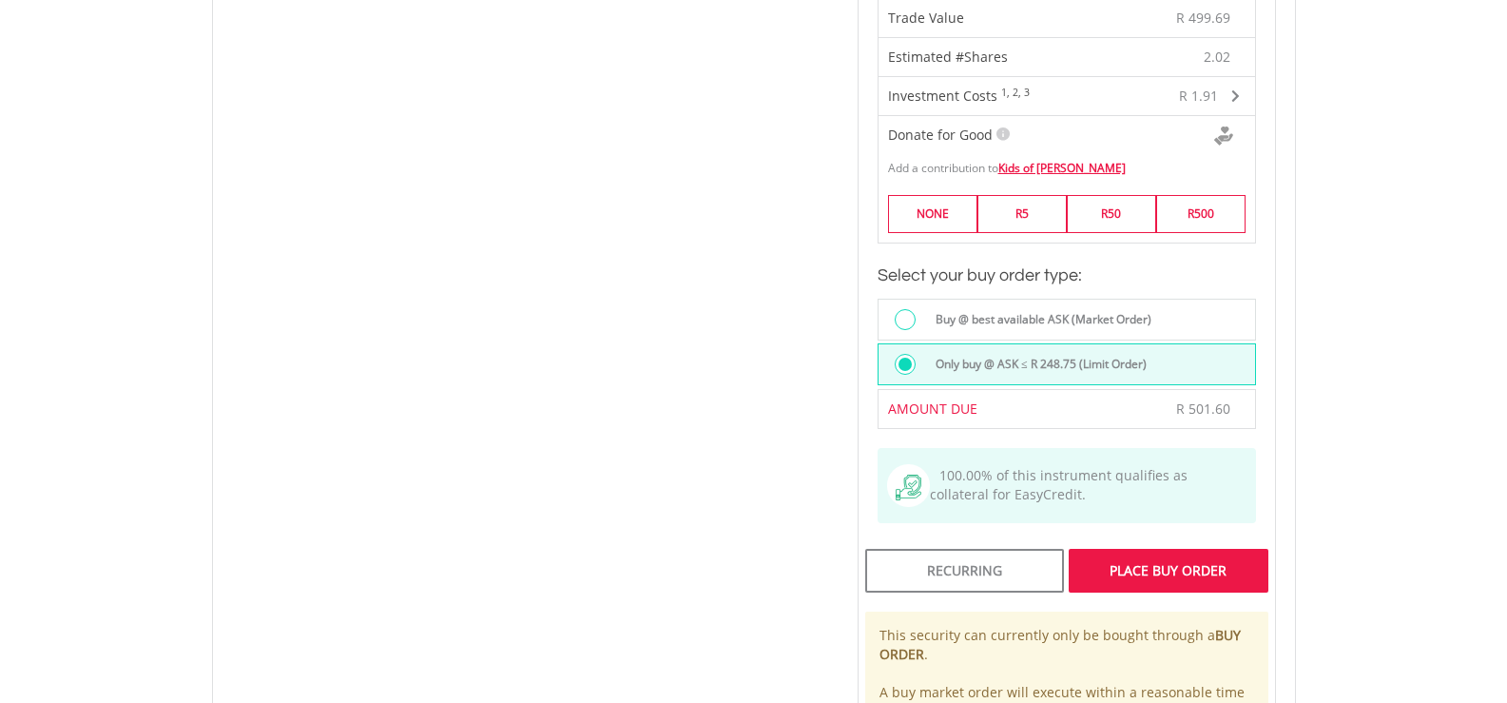
click at [1219, 565] on div "Place Buy Order" at bounding box center [1168, 571] width 199 height 44
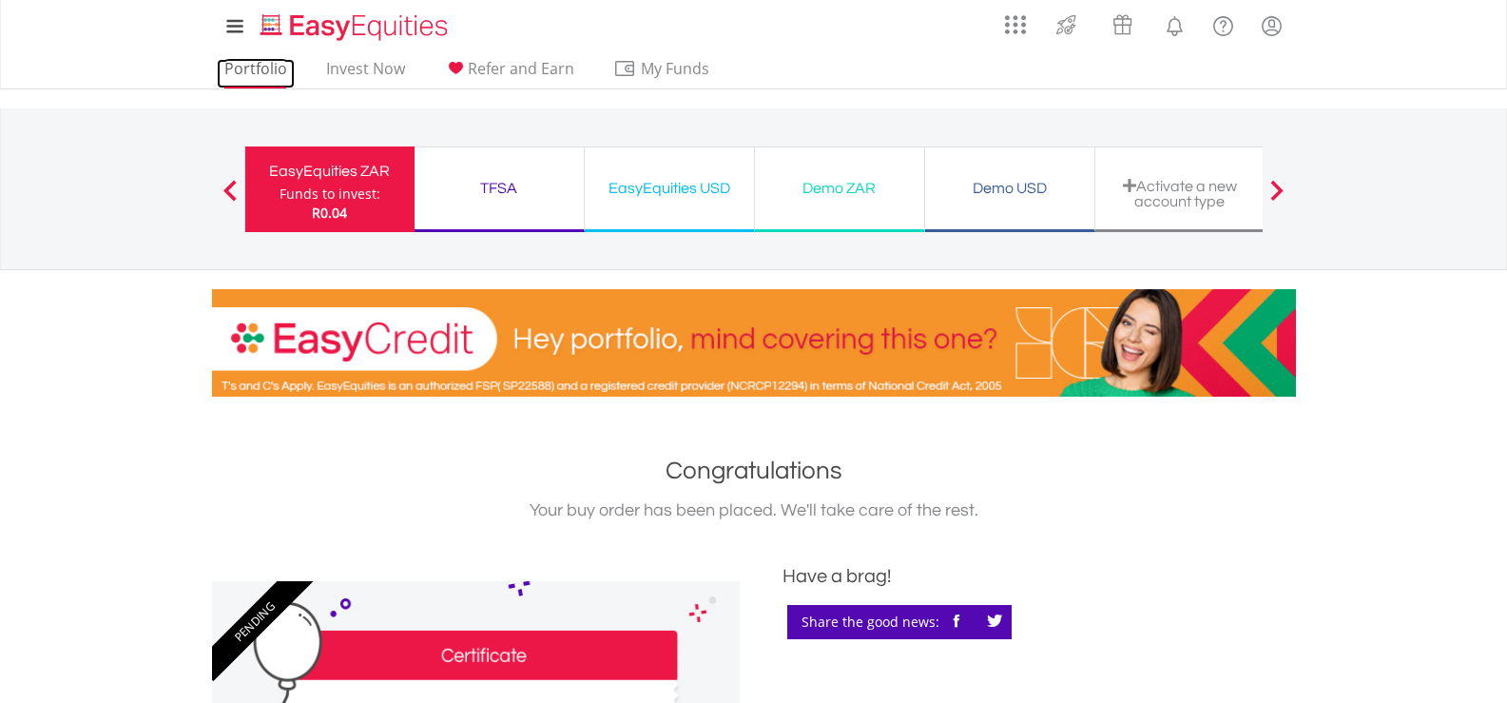
click at [260, 67] on link "Portfolio" at bounding box center [256, 73] width 78 height 29
